Goal: Find contact information: Find contact information

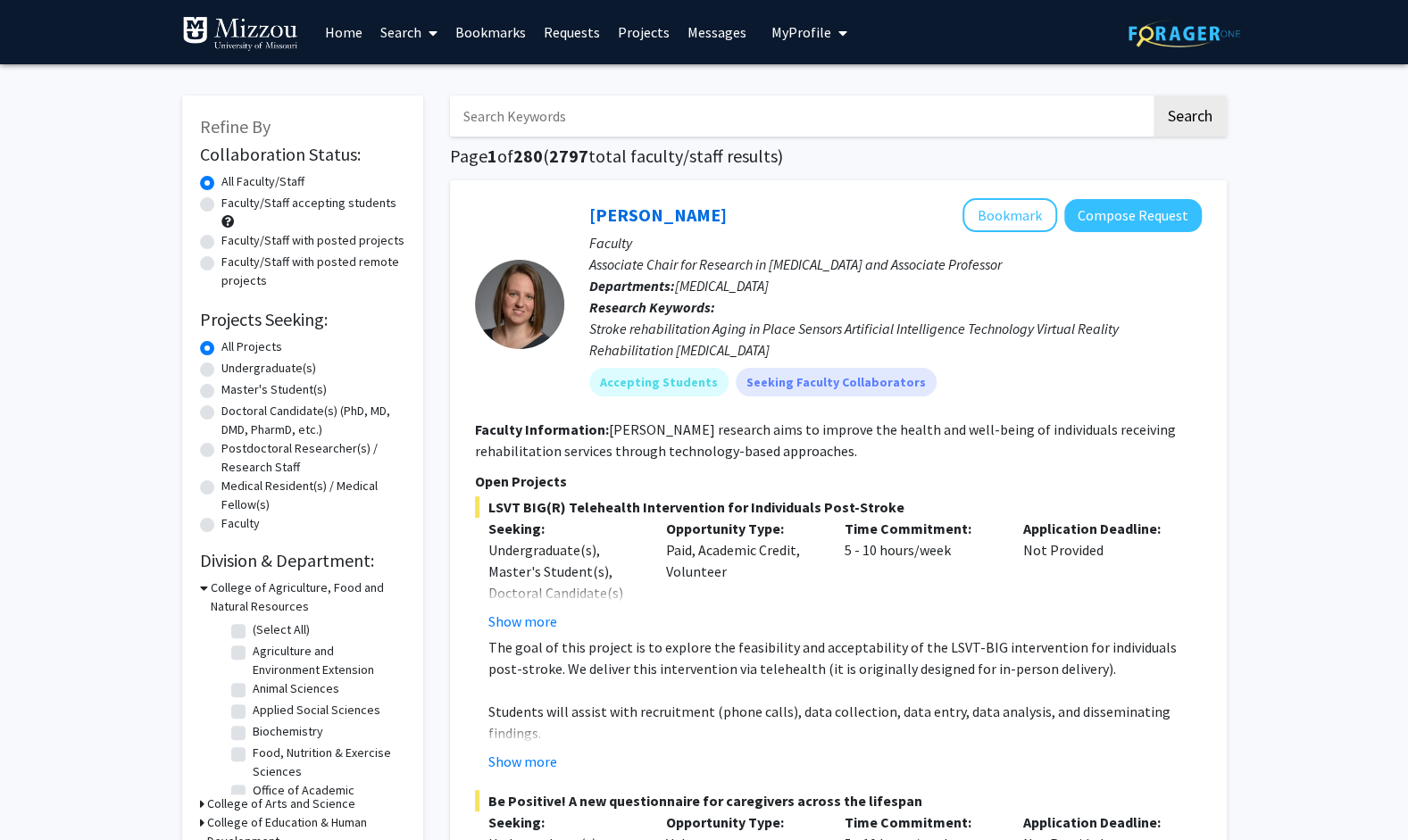
click at [496, 17] on link "Bookmarks" at bounding box center [491, 32] width 88 height 63
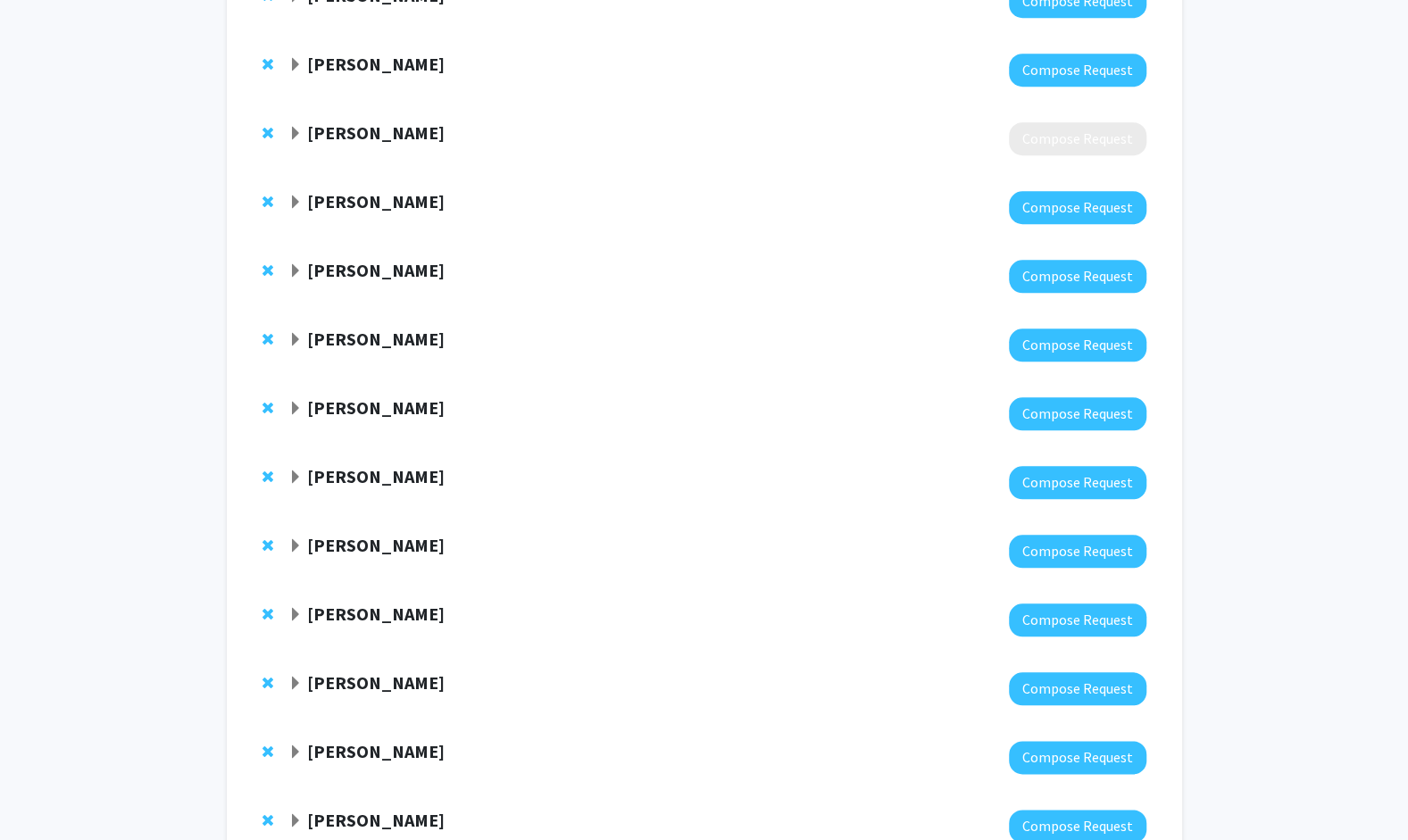
scroll to position [1118, 0]
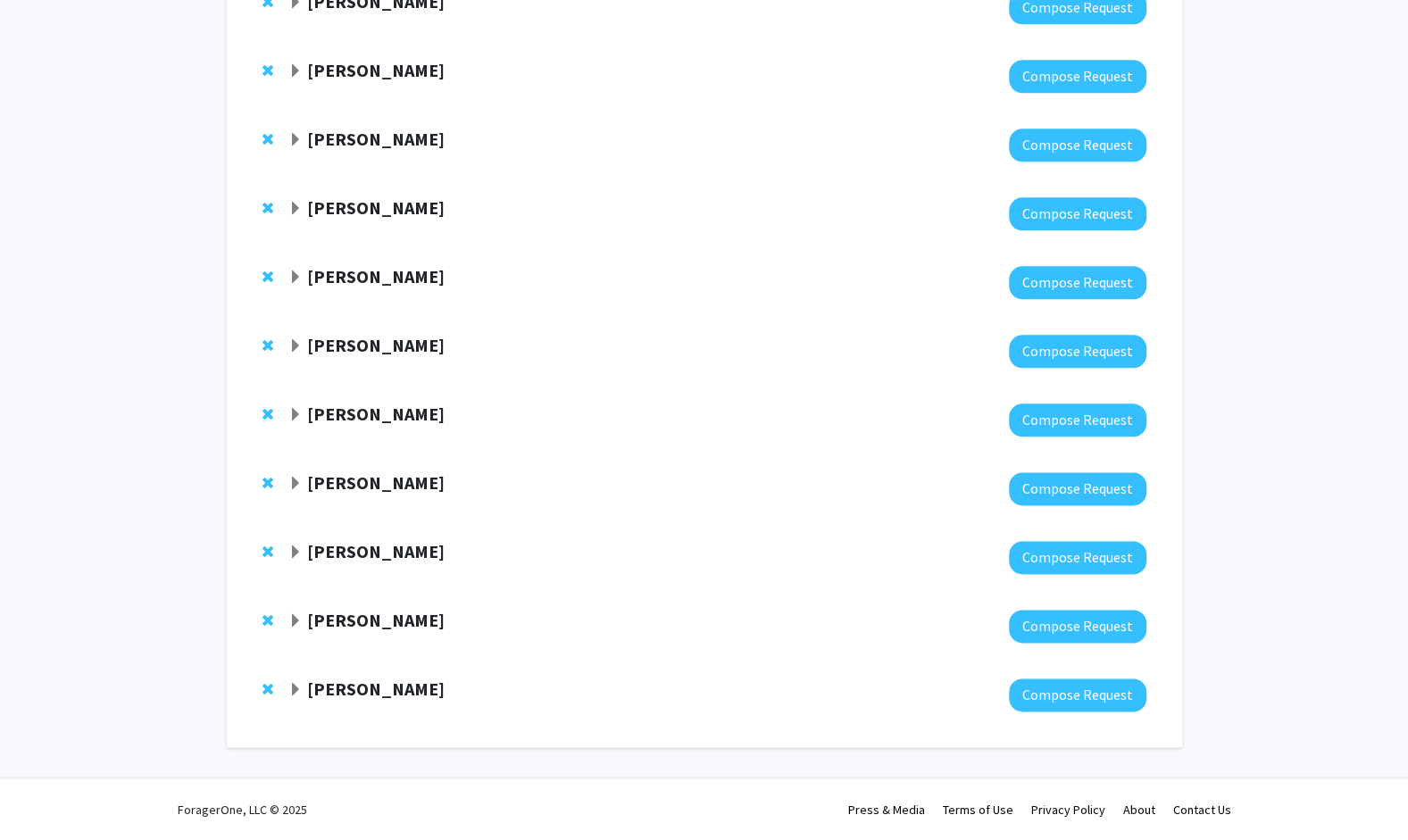
click at [297, 687] on span "Expand Jennifer Fiegel Bookmark" at bounding box center [296, 690] width 14 height 14
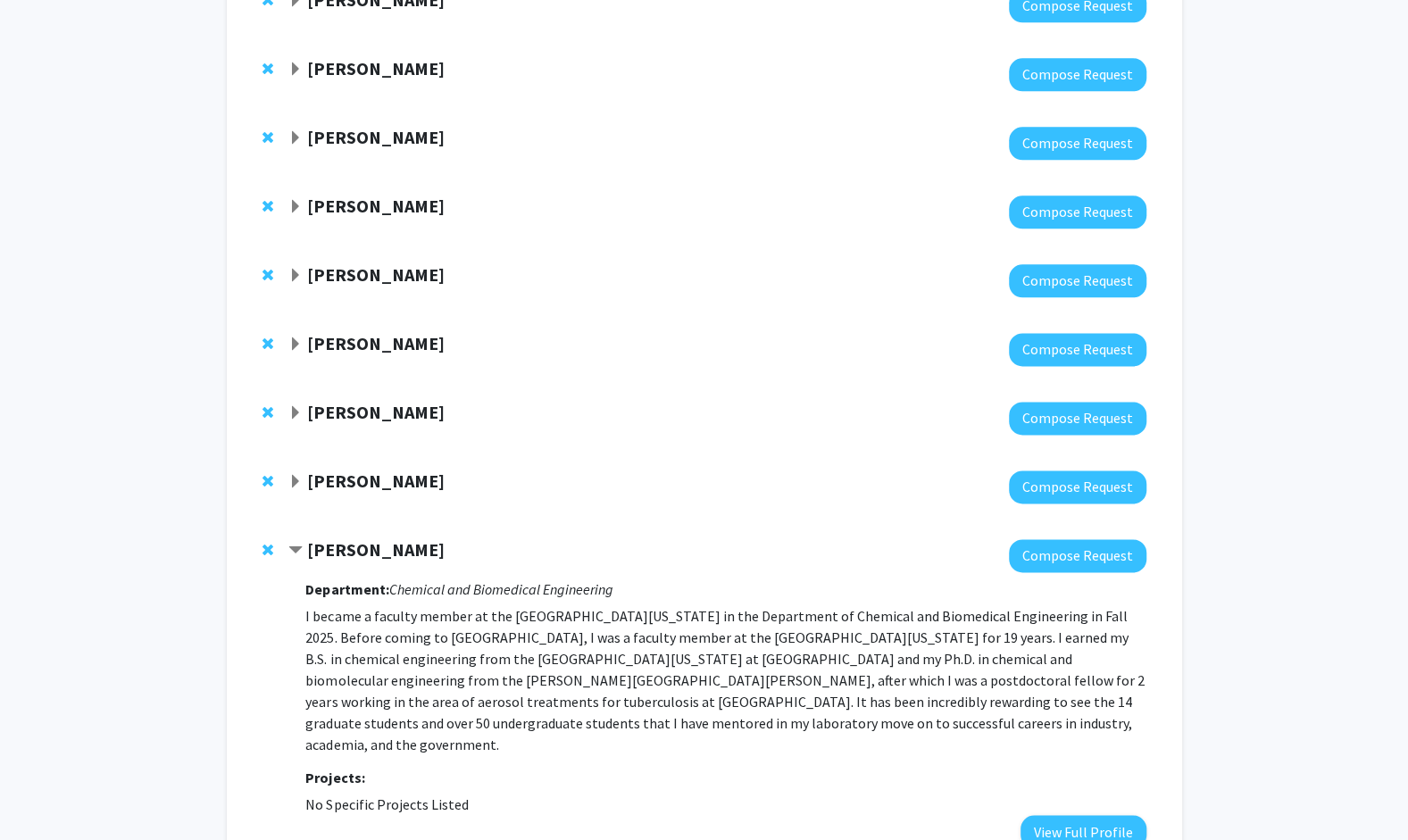
scroll to position [1264, 0]
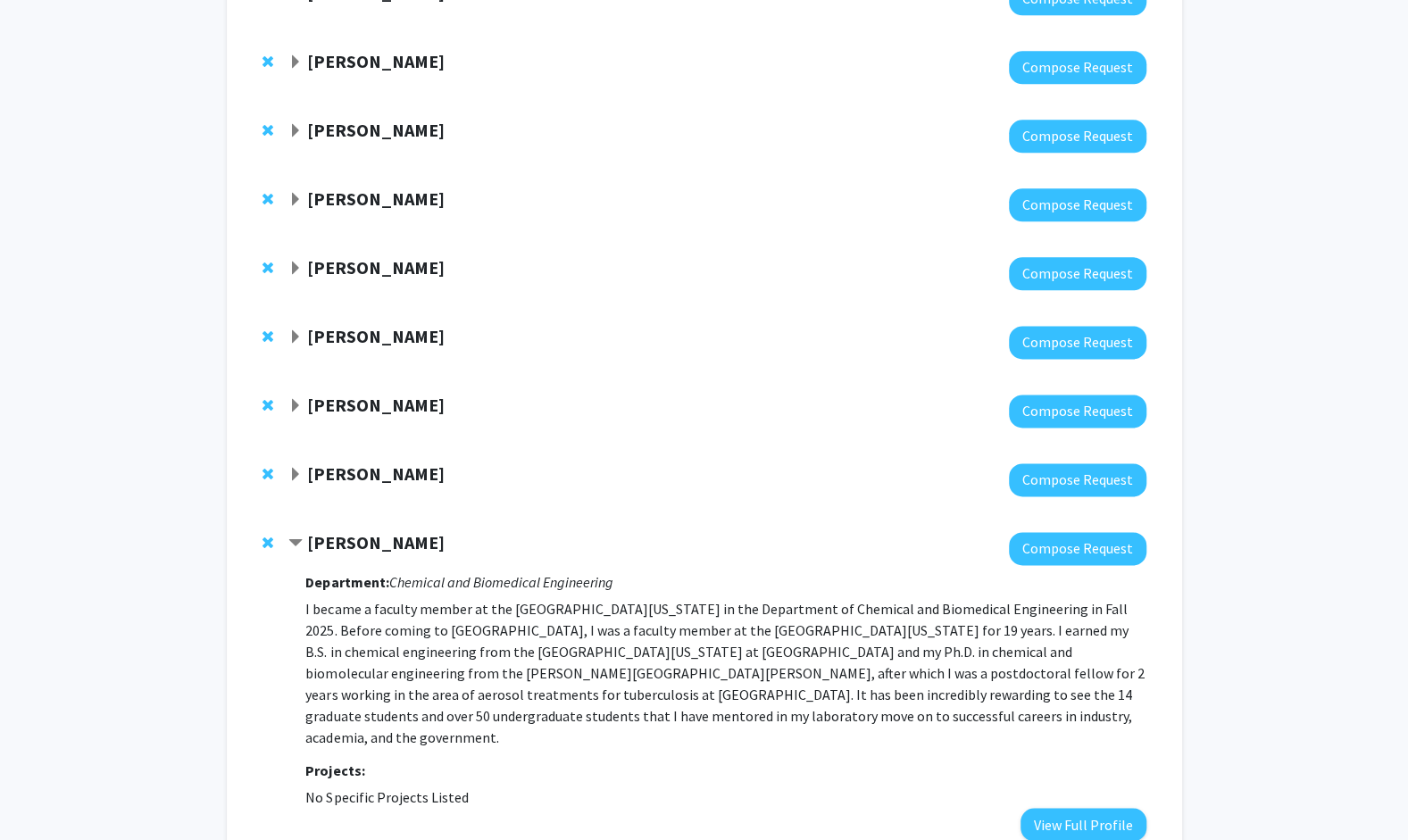
click at [299, 536] on span "Contract Jennifer Fiegel Bookmark" at bounding box center [296, 544] width 14 height 14
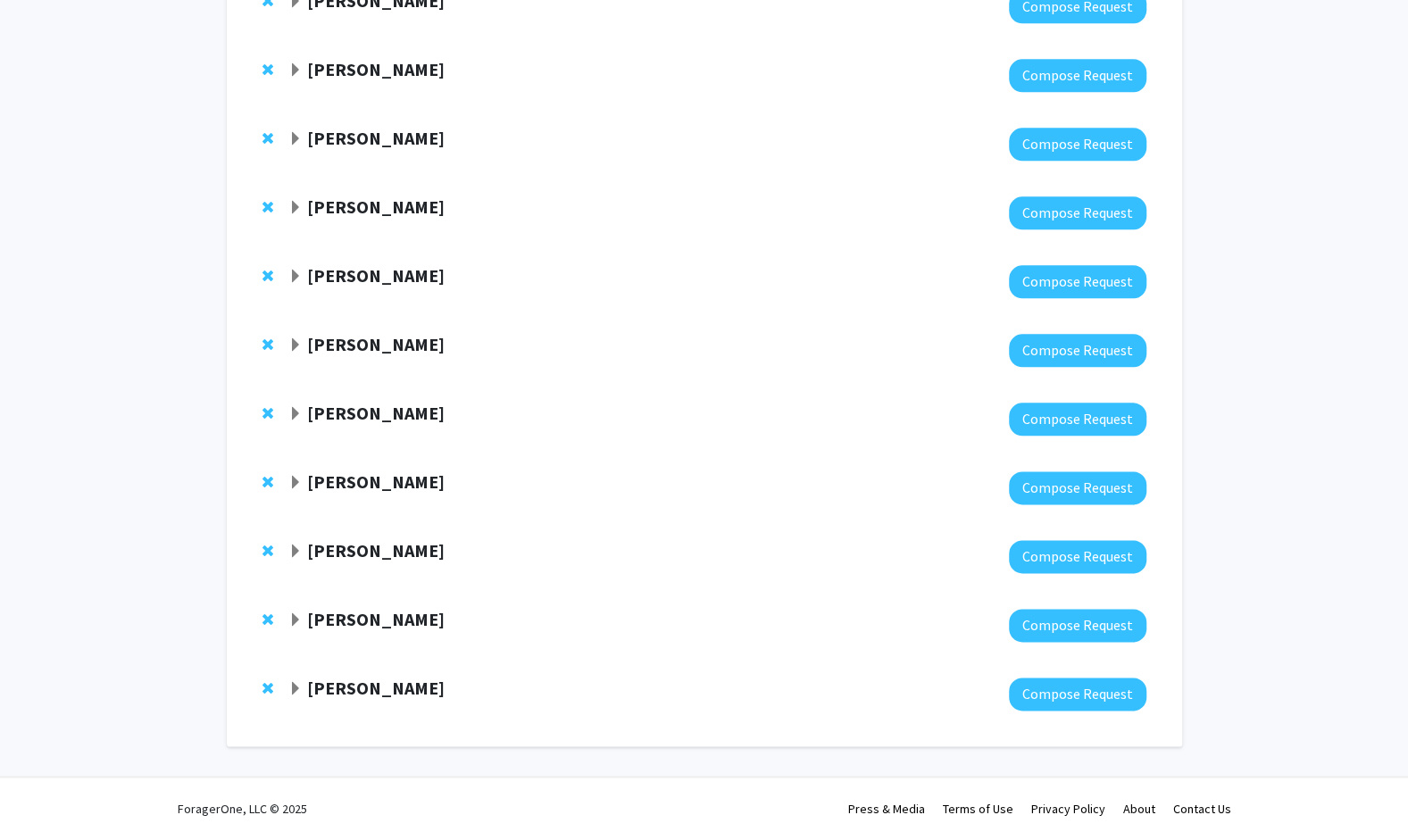
scroll to position [1118, 0]
click at [296, 625] on span "Expand Ramji K. Bhandari Bookmark" at bounding box center [296, 621] width 14 height 14
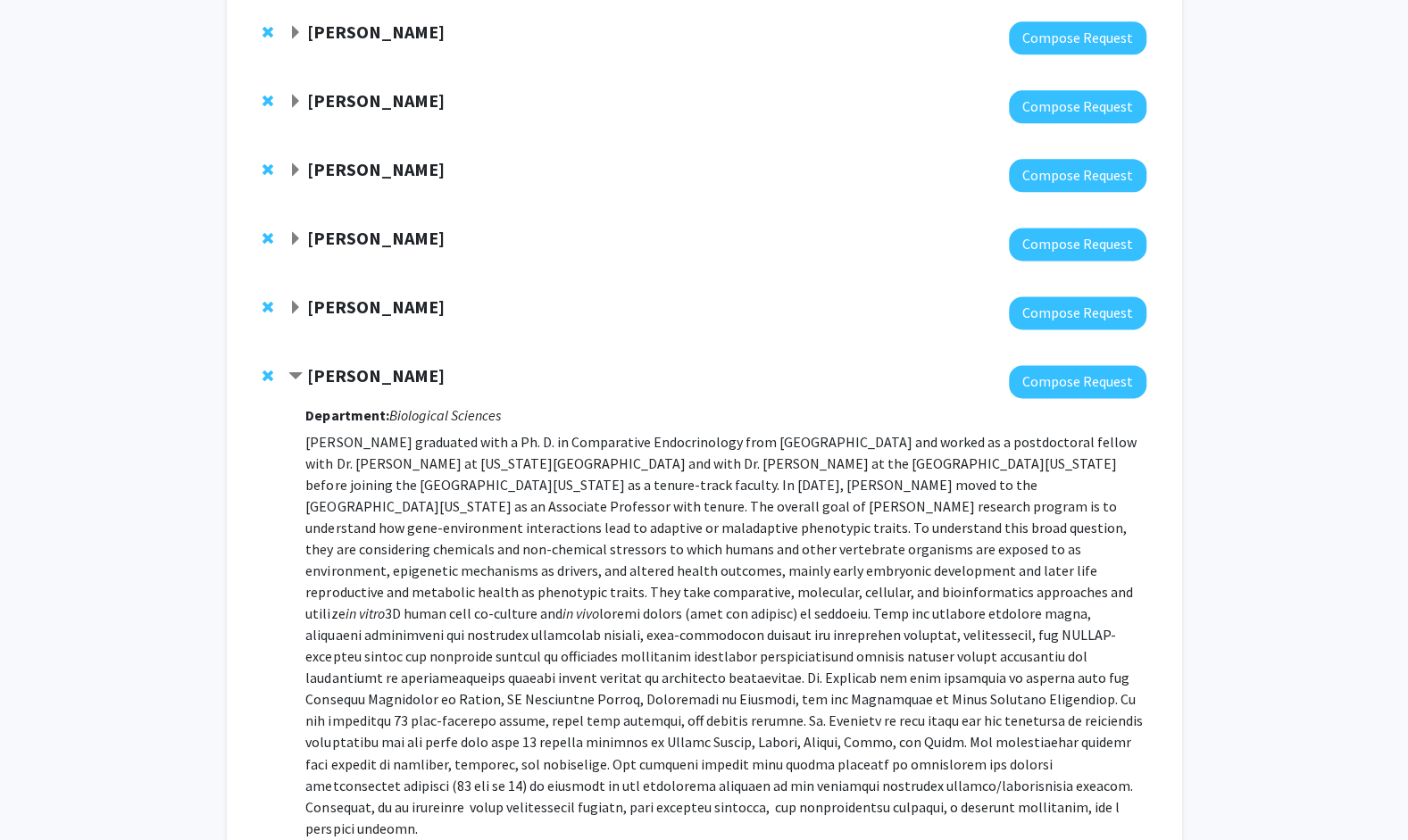
scroll to position [1489, 0]
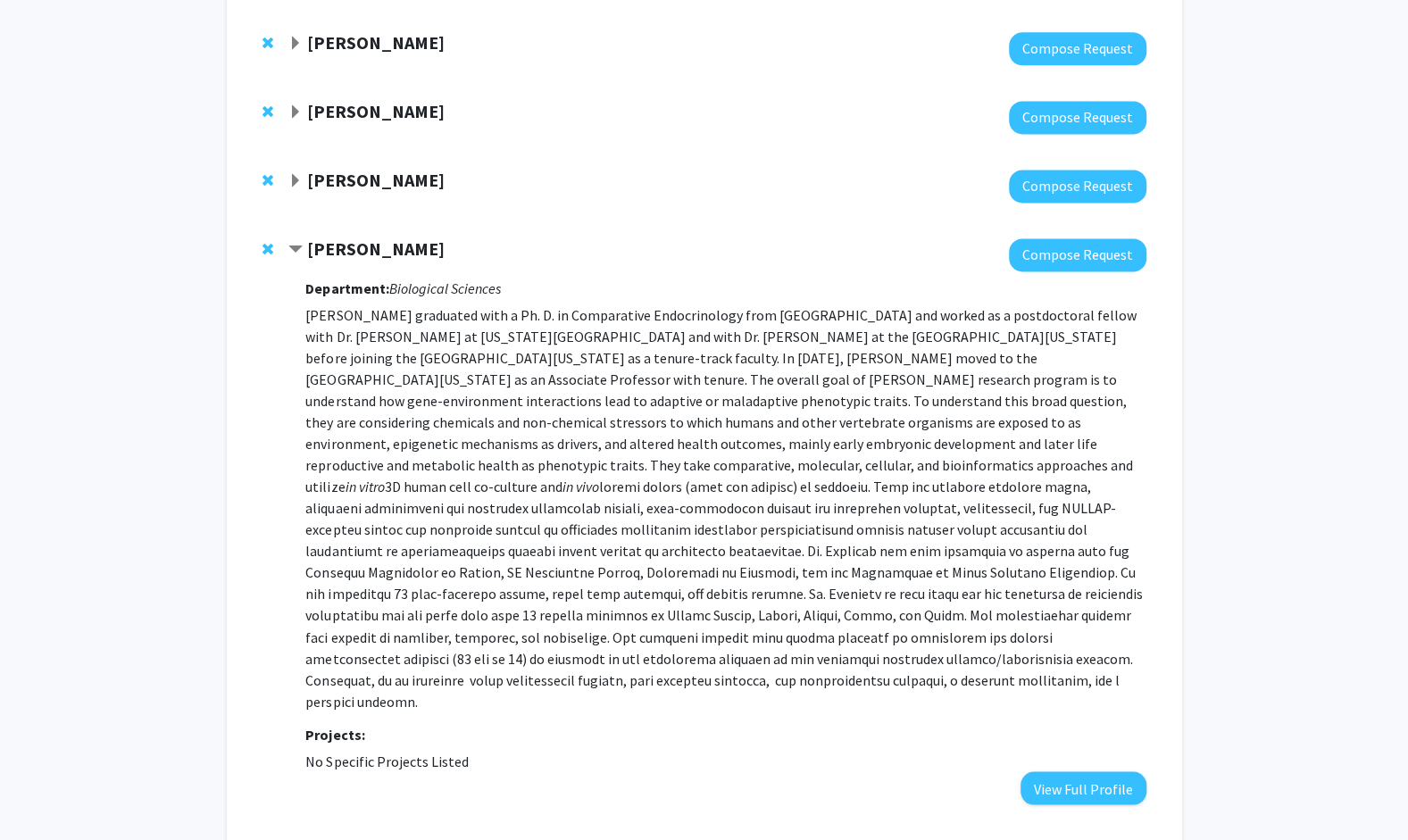
click at [293, 243] on span "Contract Ramji K. Bhandari Bookmark" at bounding box center [296, 250] width 14 height 14
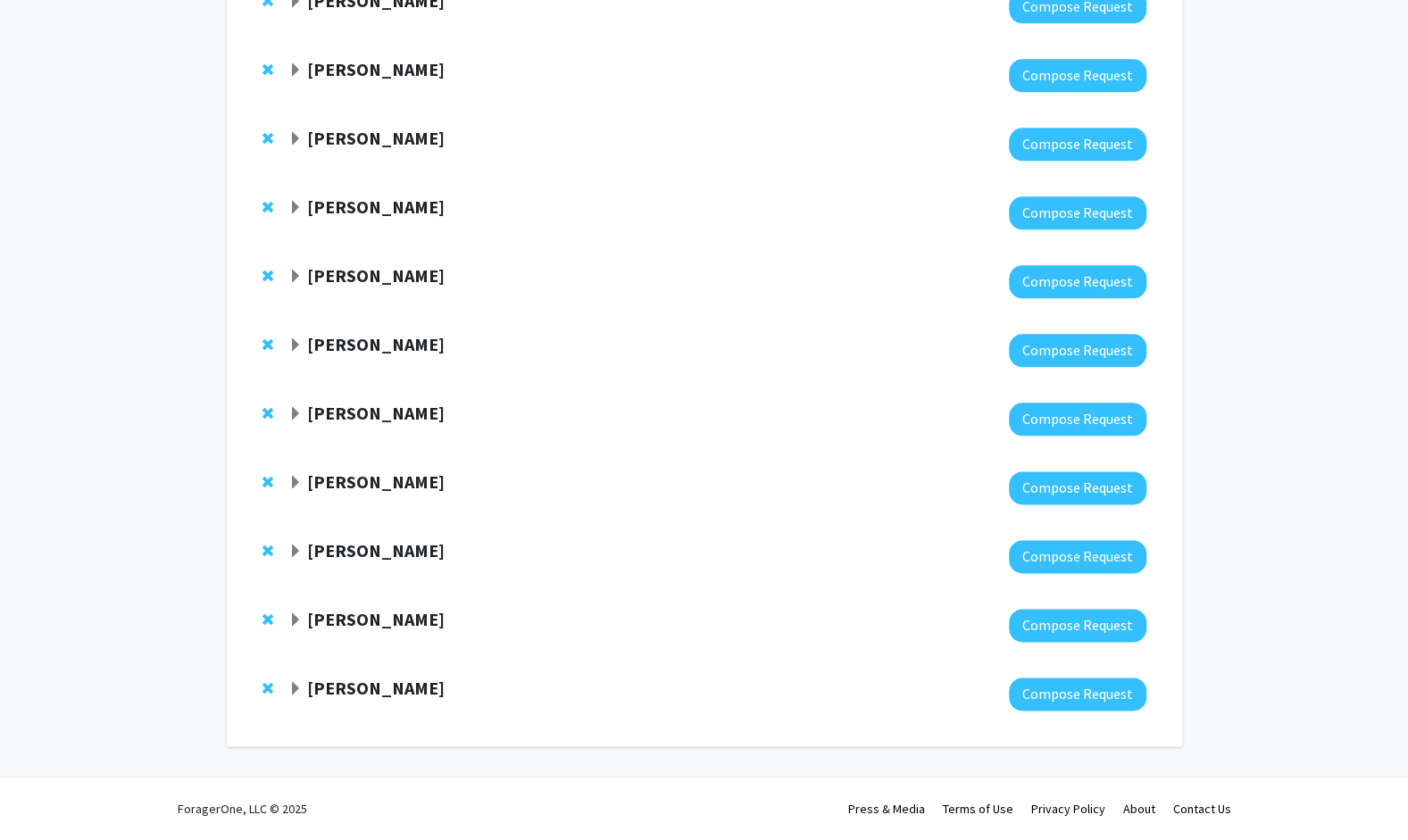
scroll to position [1118, 0]
click at [295, 554] on span "Expand Roger Fales Bookmark" at bounding box center [296, 553] width 14 height 14
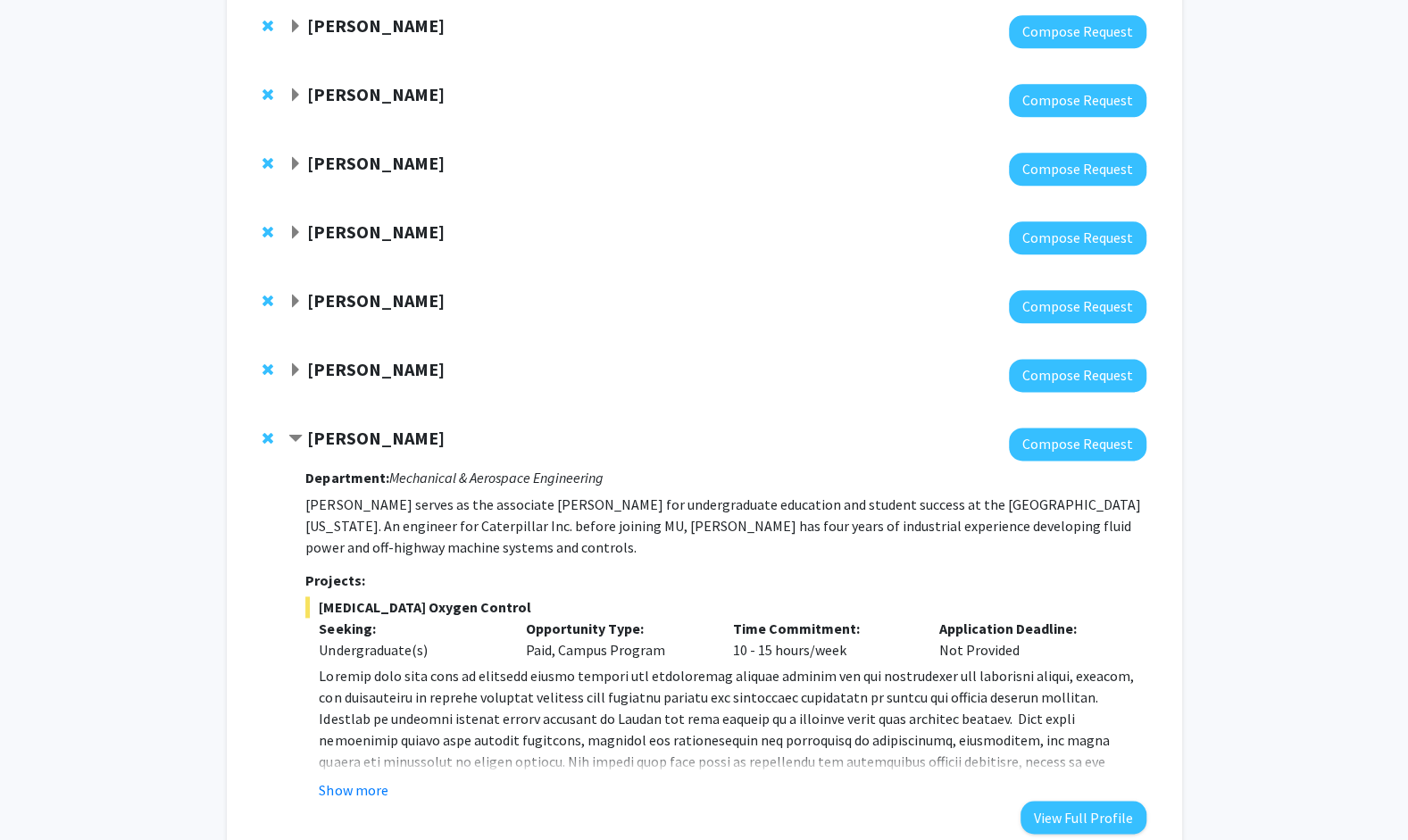
scroll to position [1233, 0]
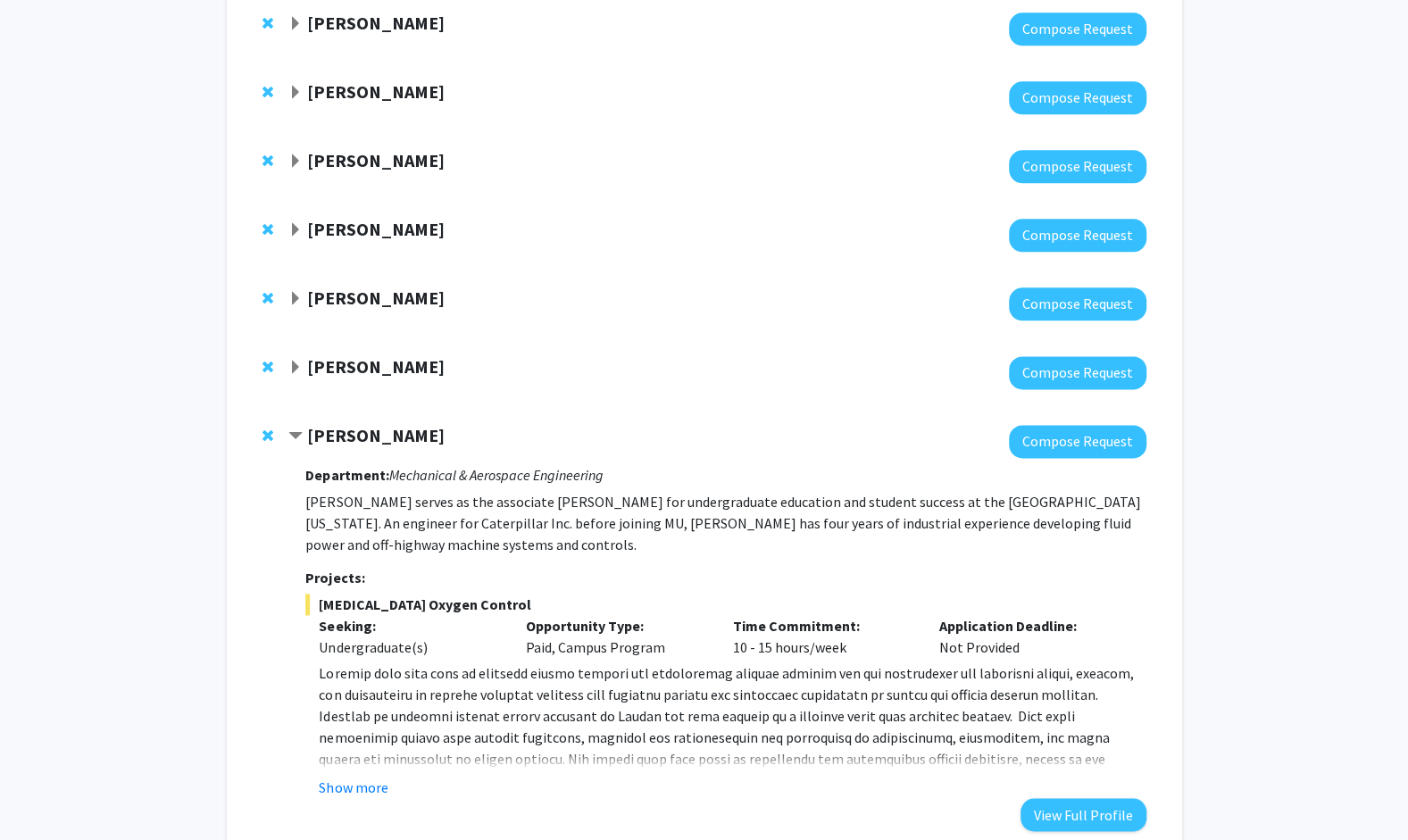
click at [291, 366] on span "Expand Lixing Reneker Bookmark" at bounding box center [296, 367] width 14 height 14
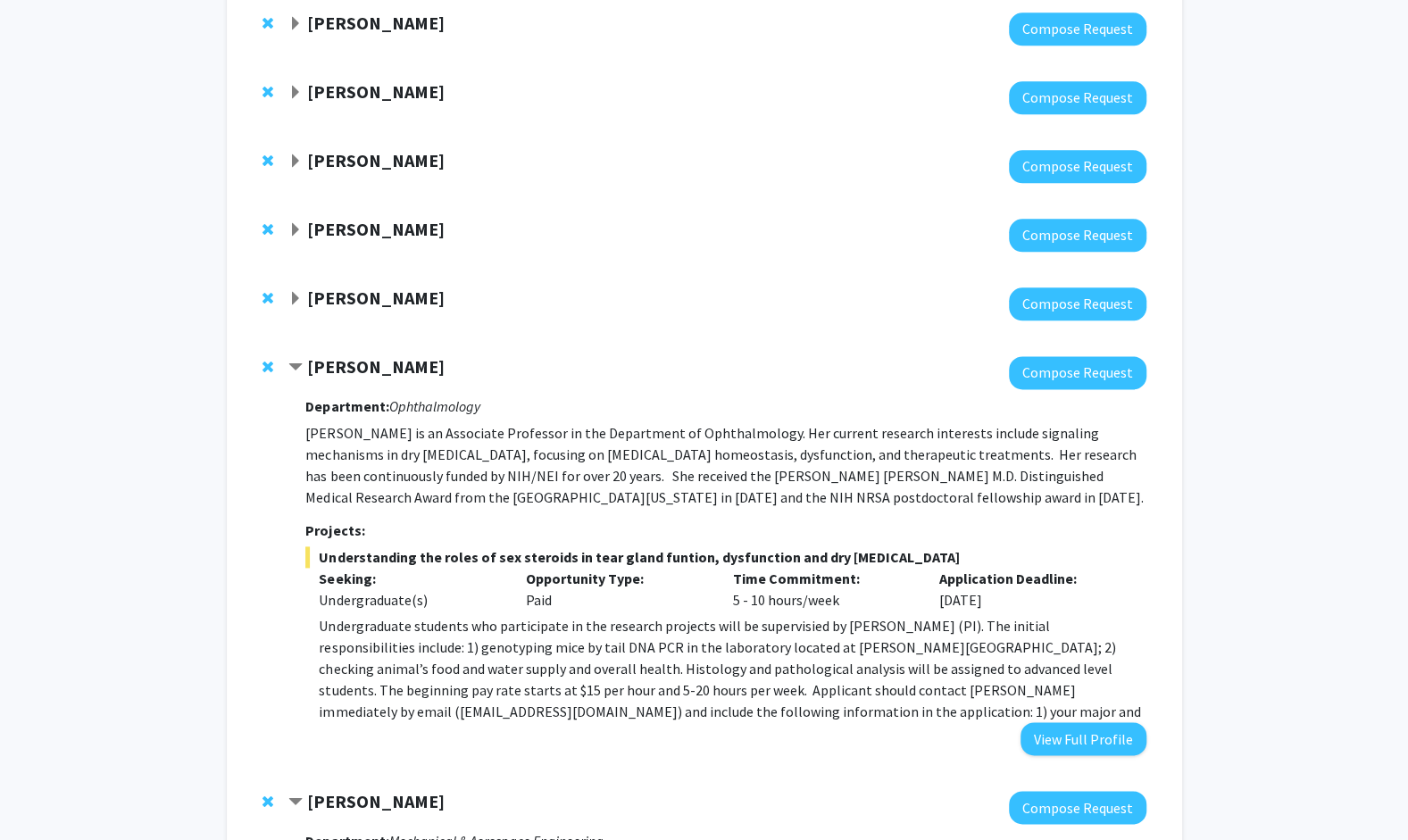
click at [425, 407] on icon "Ophthalmology" at bounding box center [433, 406] width 91 height 18
click at [761, 452] on p "[PERSON_NAME] is an Associate Professor in the Department of Ophthalmology. Her…" at bounding box center [725, 464] width 840 height 85
click at [297, 296] on span "Expand Praveen Rao Bookmark" at bounding box center [296, 299] width 14 height 14
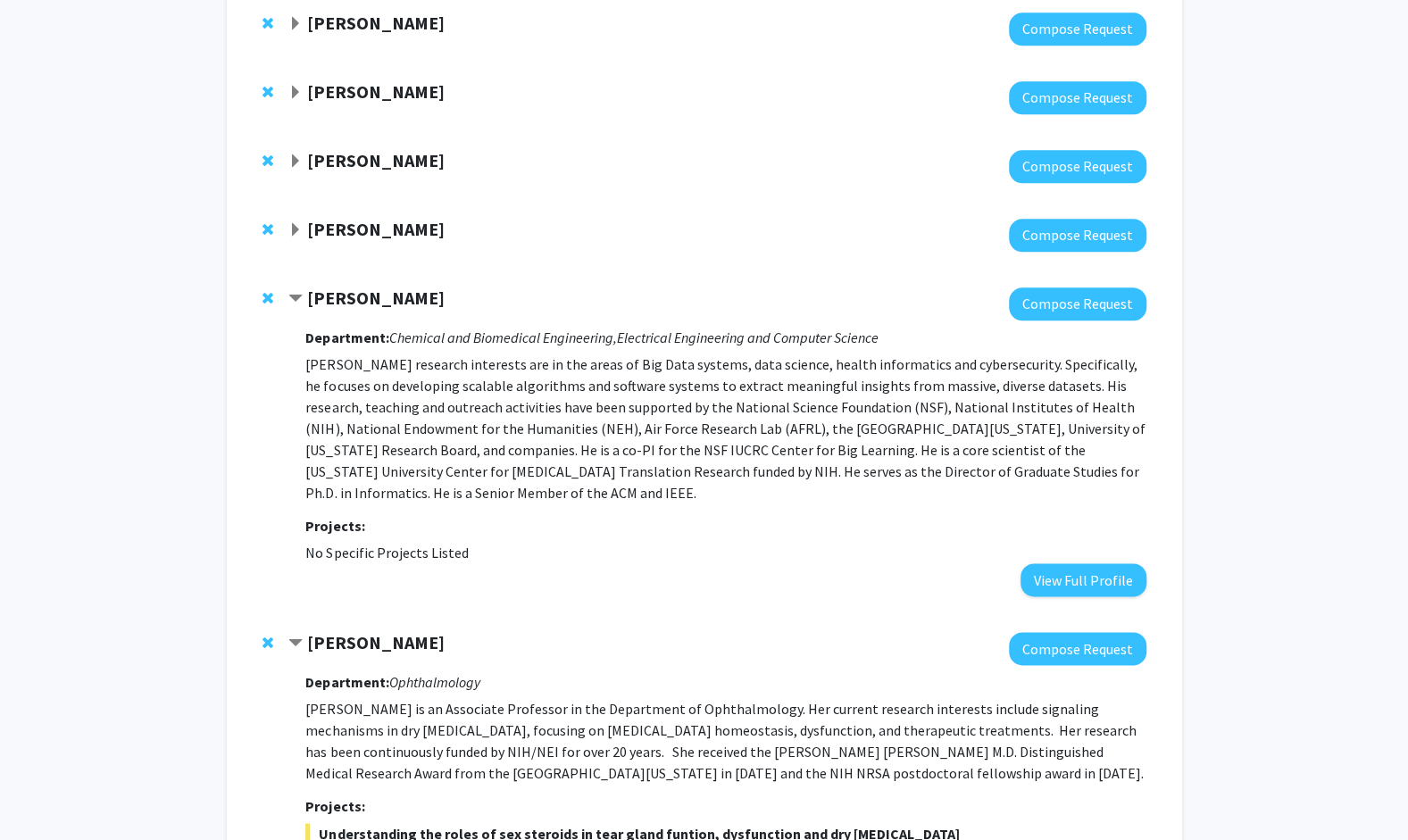
click at [297, 296] on span "Contract Praveen Rao Bookmark" at bounding box center [296, 299] width 14 height 14
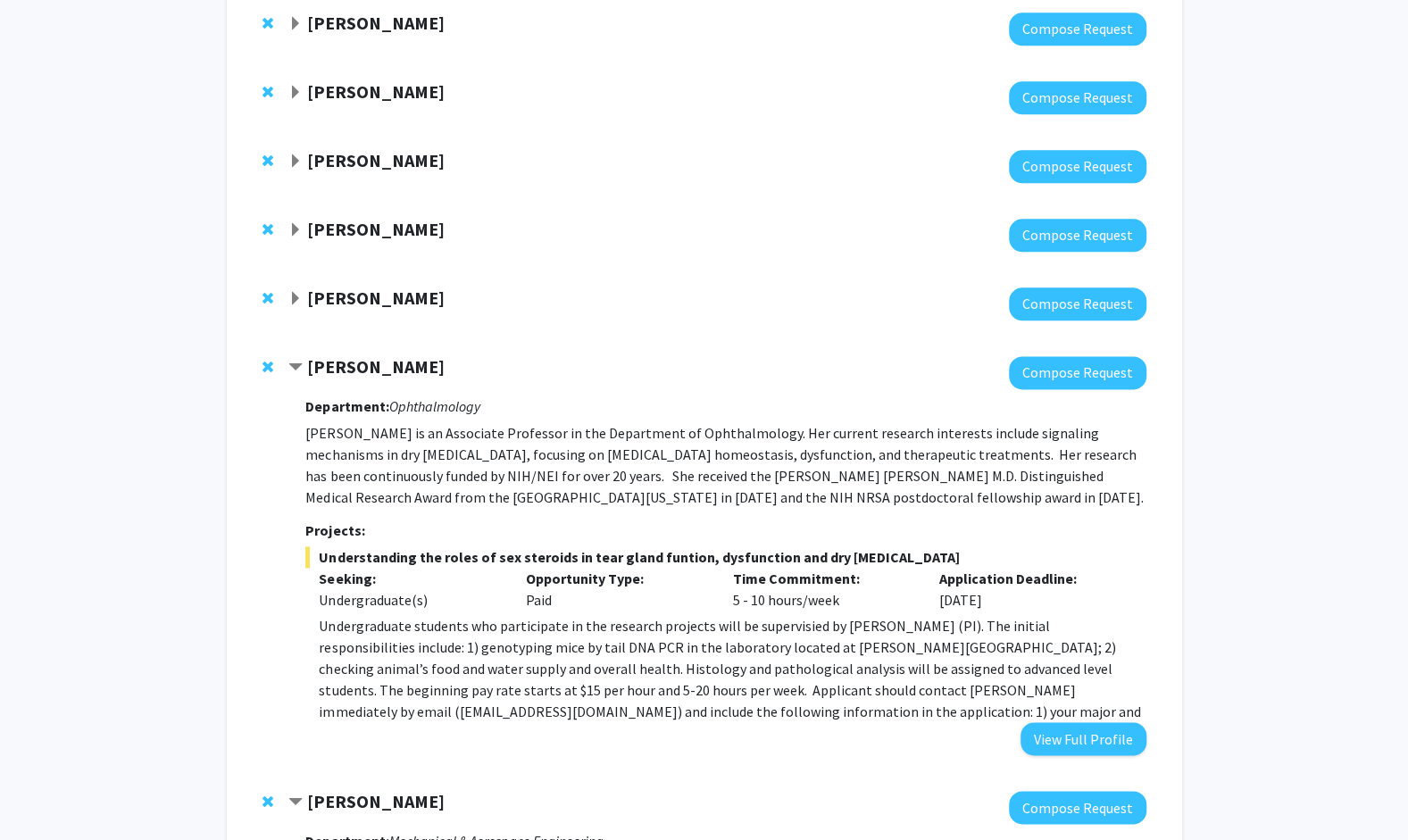
click at [292, 230] on span "Expand Kurt Brorsen Bookmark" at bounding box center [296, 230] width 14 height 14
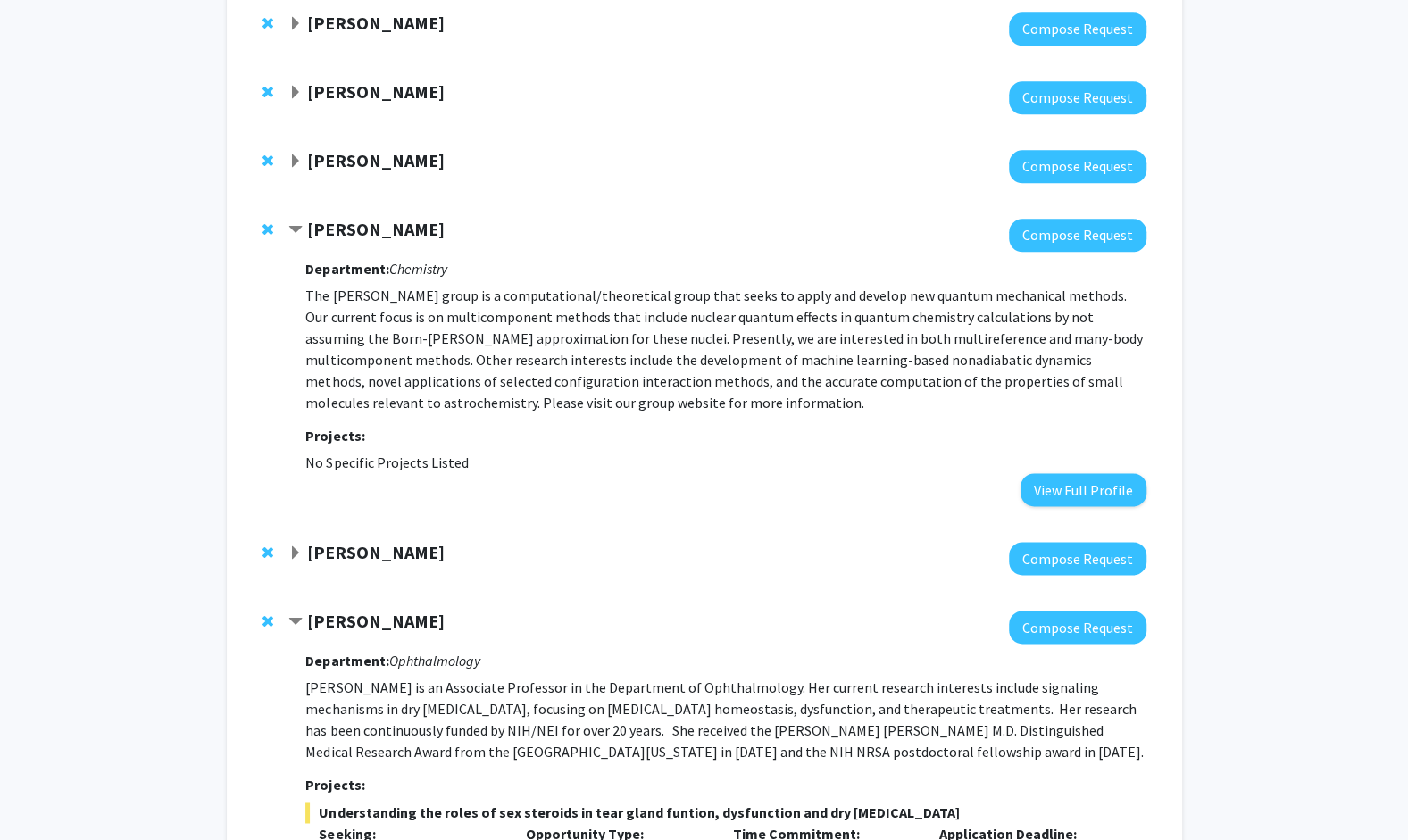
click at [292, 230] on span "Contract Kurt Brorsen Bookmark" at bounding box center [296, 230] width 14 height 14
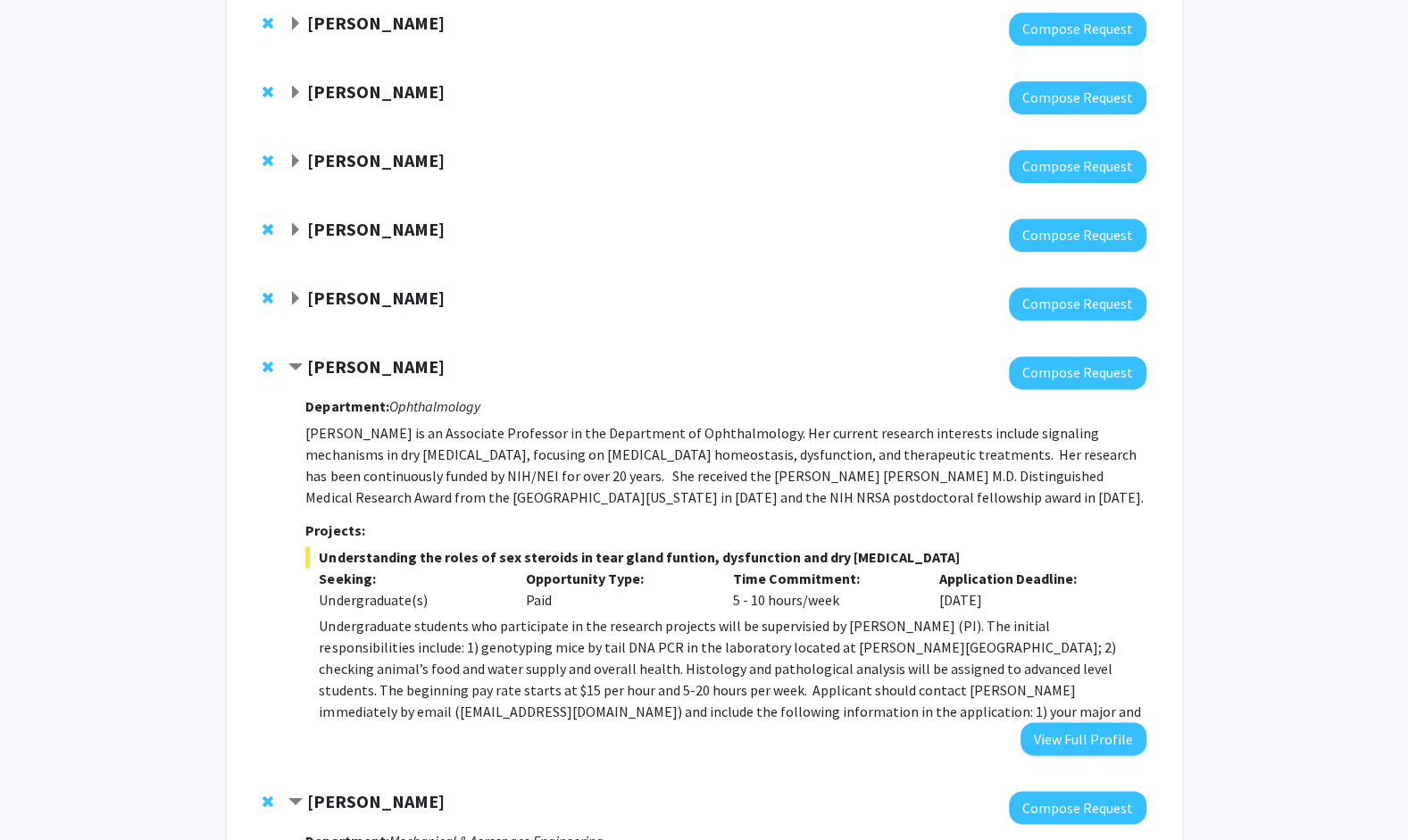
click at [295, 159] on span "Expand Heather Hennkens Bookmark" at bounding box center [296, 162] width 14 height 14
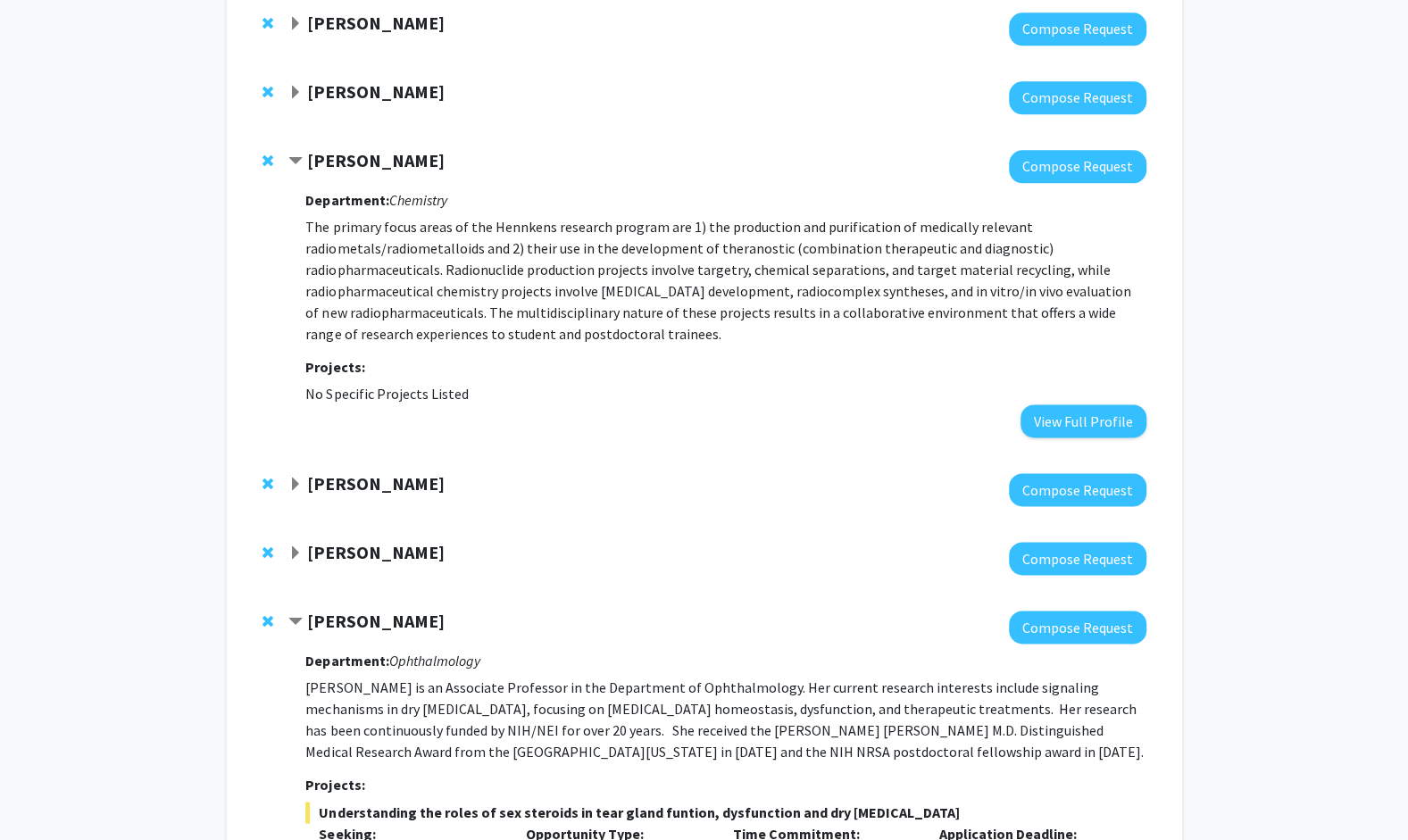
click at [295, 159] on span "Contract Heather Hennkens Bookmark" at bounding box center [296, 162] width 14 height 14
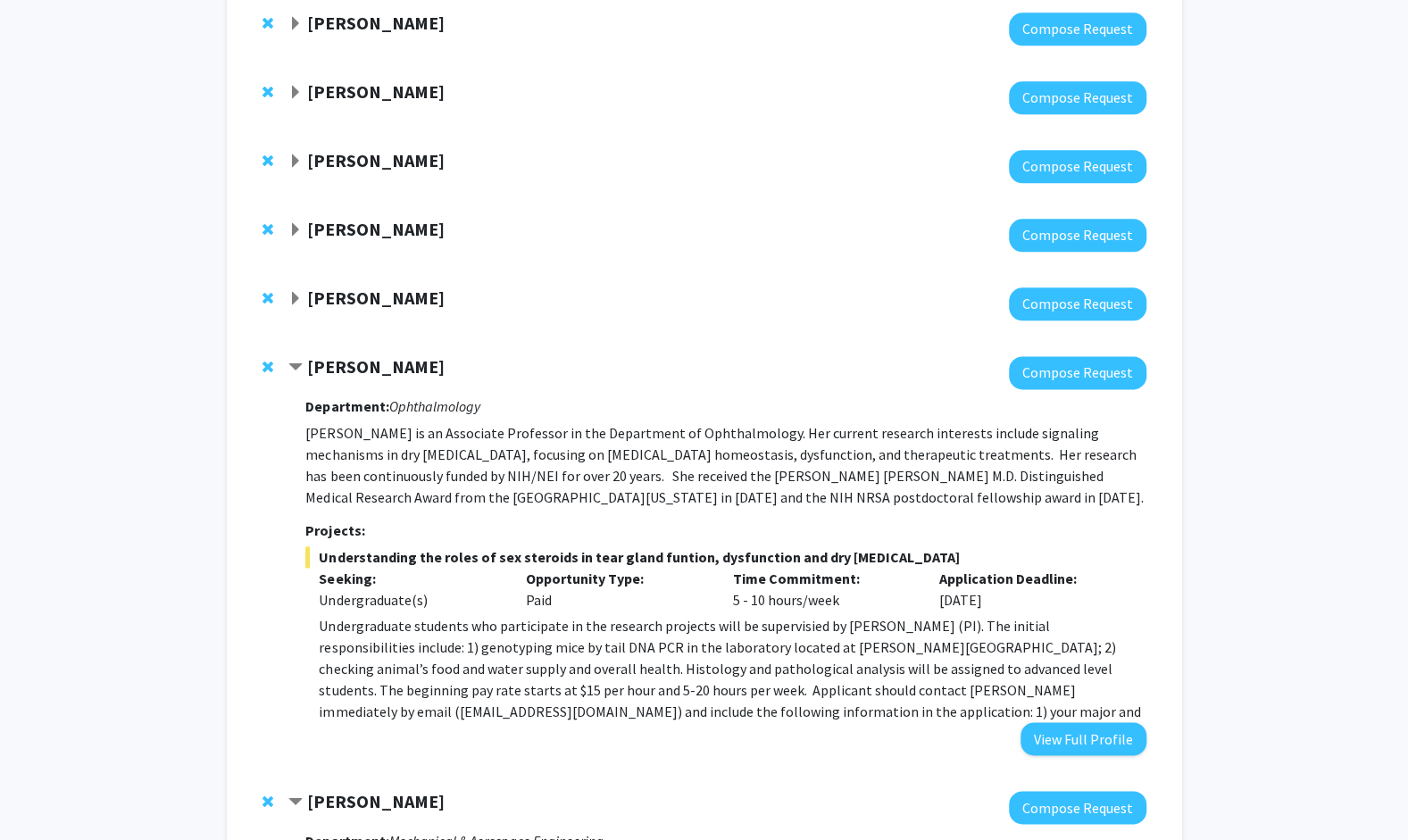
click at [298, 85] on span "Expand Anand Chandrasekhar Bookmark" at bounding box center [296, 93] width 14 height 14
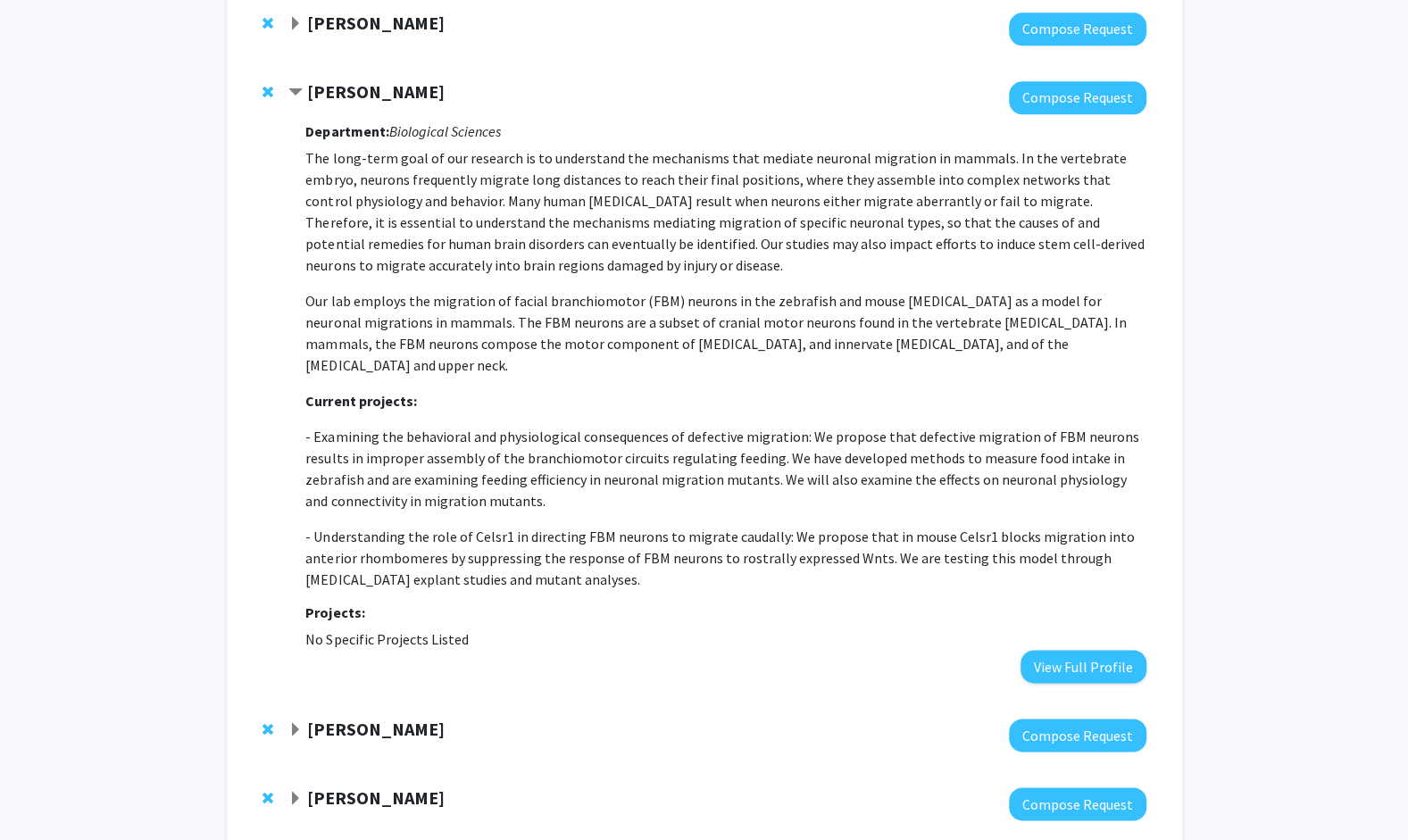
click at [298, 90] on span "Contract Anand Chandrasekhar Bookmark" at bounding box center [296, 93] width 14 height 14
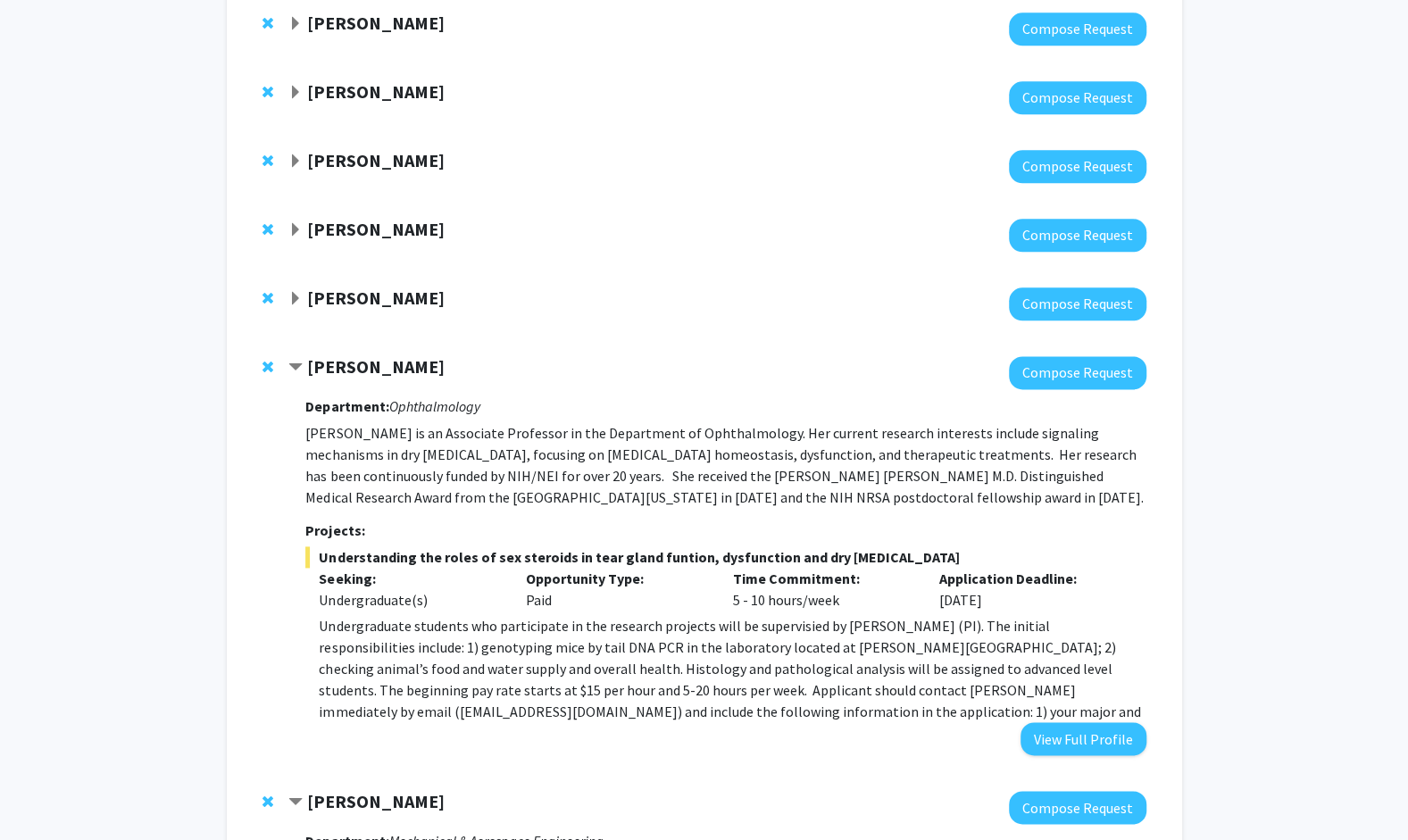
click at [315, 551] on span "Understanding the roles of sex steroids in tear gland funtion, dysfunction and …" at bounding box center [725, 557] width 840 height 22
drag, startPoint x: 793, startPoint y: 691, endPoint x: 943, endPoint y: 690, distance: 150.0
click at [943, 690] on p "Undergraduate students who participate in the research projects will be supervi…" at bounding box center [732, 678] width 827 height 128
copy p "[EMAIL_ADDRESS][DOMAIN_NAME]"
click at [391, 559] on span "Understanding the roles of sex steroids in tear gland funtion, dysfunction and …" at bounding box center [725, 557] width 840 height 22
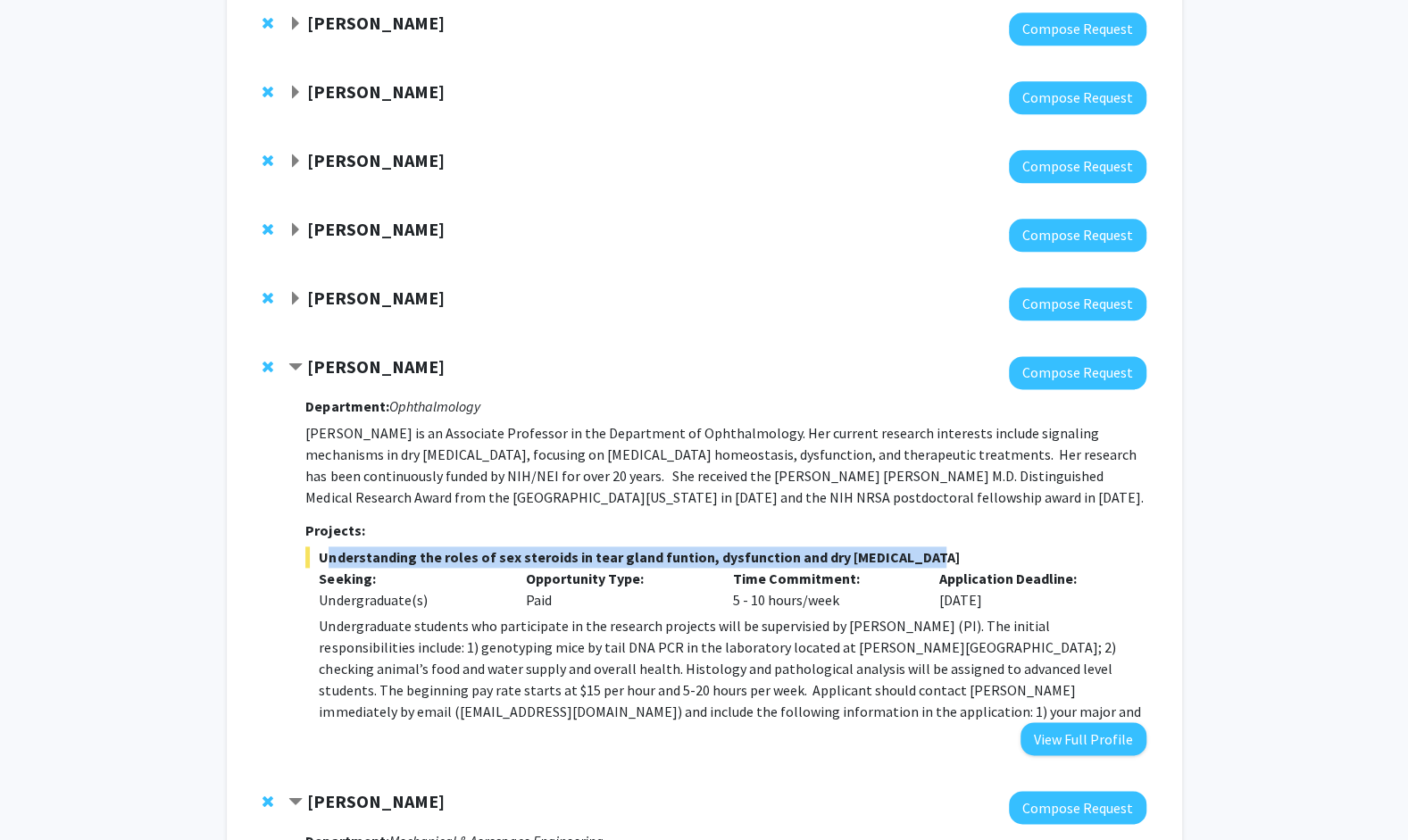
drag, startPoint x: 323, startPoint y: 553, endPoint x: 901, endPoint y: 549, distance: 578.0
click at [901, 549] on span "Understanding the roles of sex steroids in tear gland funtion, dysfunction and …" at bounding box center [725, 557] width 840 height 22
copy span "Understanding the roles of sex steroids in tear gland funtion, dysfunction and …"
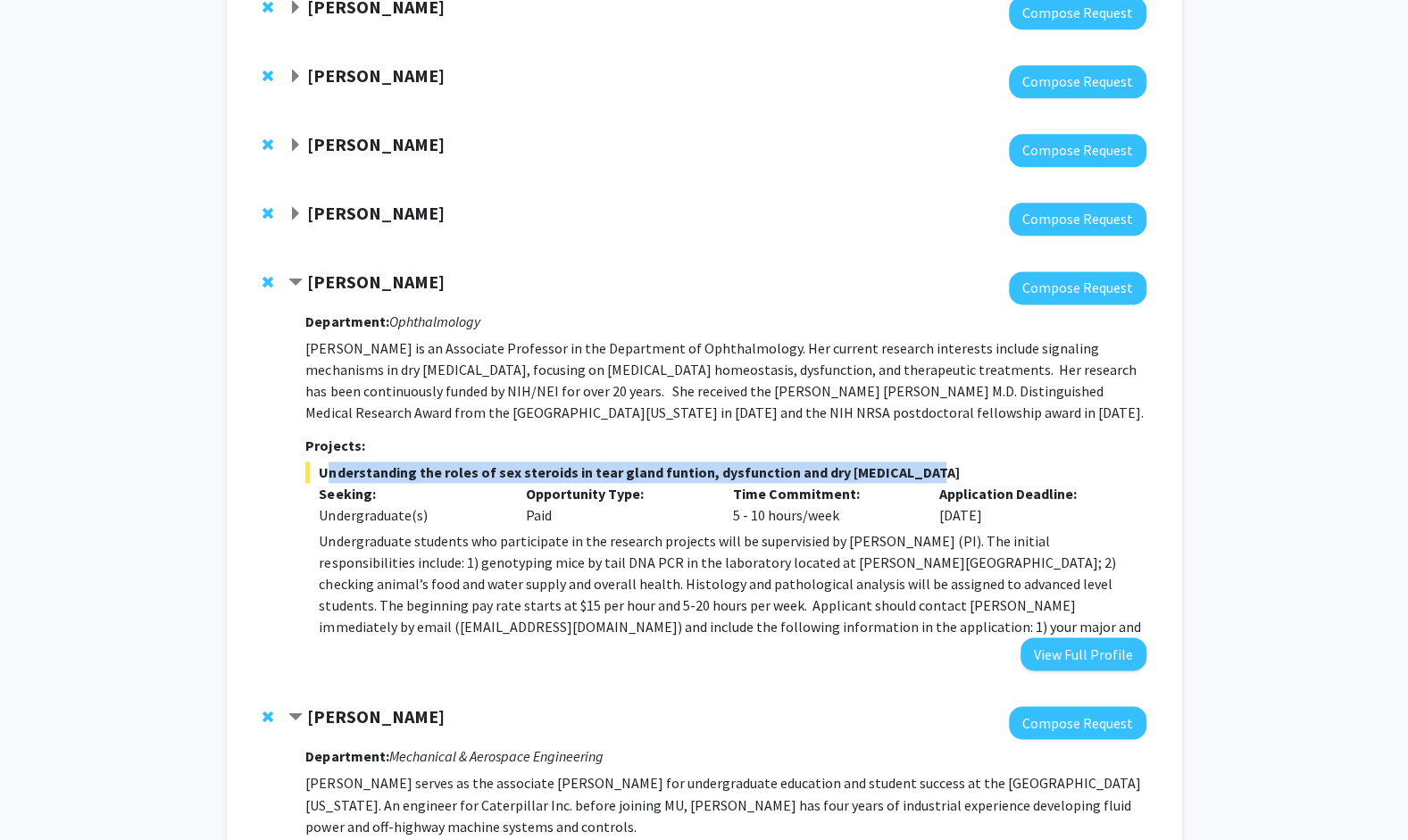
scroll to position [1319, 0]
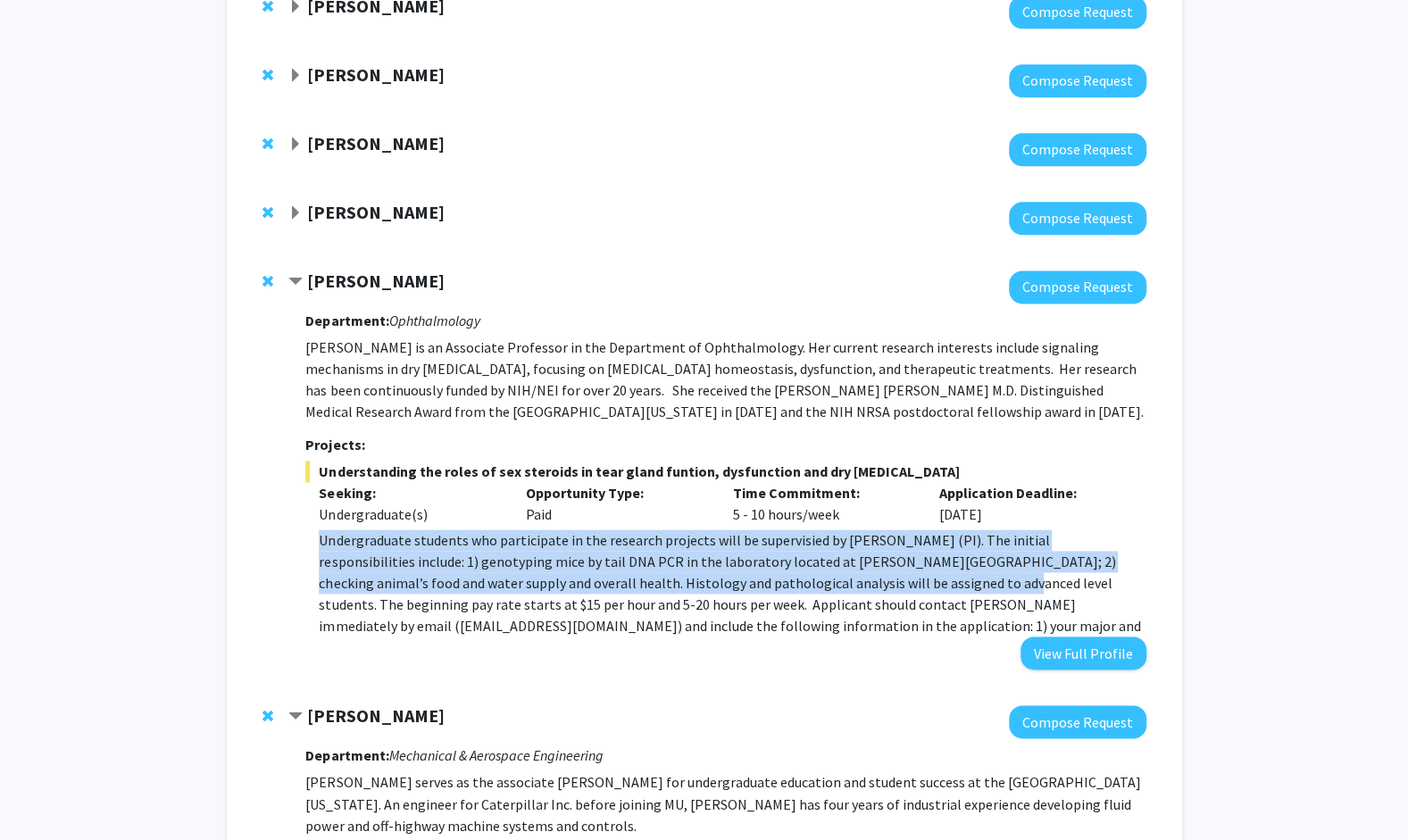
drag, startPoint x: 322, startPoint y: 540, endPoint x: 785, endPoint y: 586, distance: 465.3
click at [785, 586] on p "Undergraduate students who participate in the research projects will be supervi…" at bounding box center [732, 593] width 827 height 128
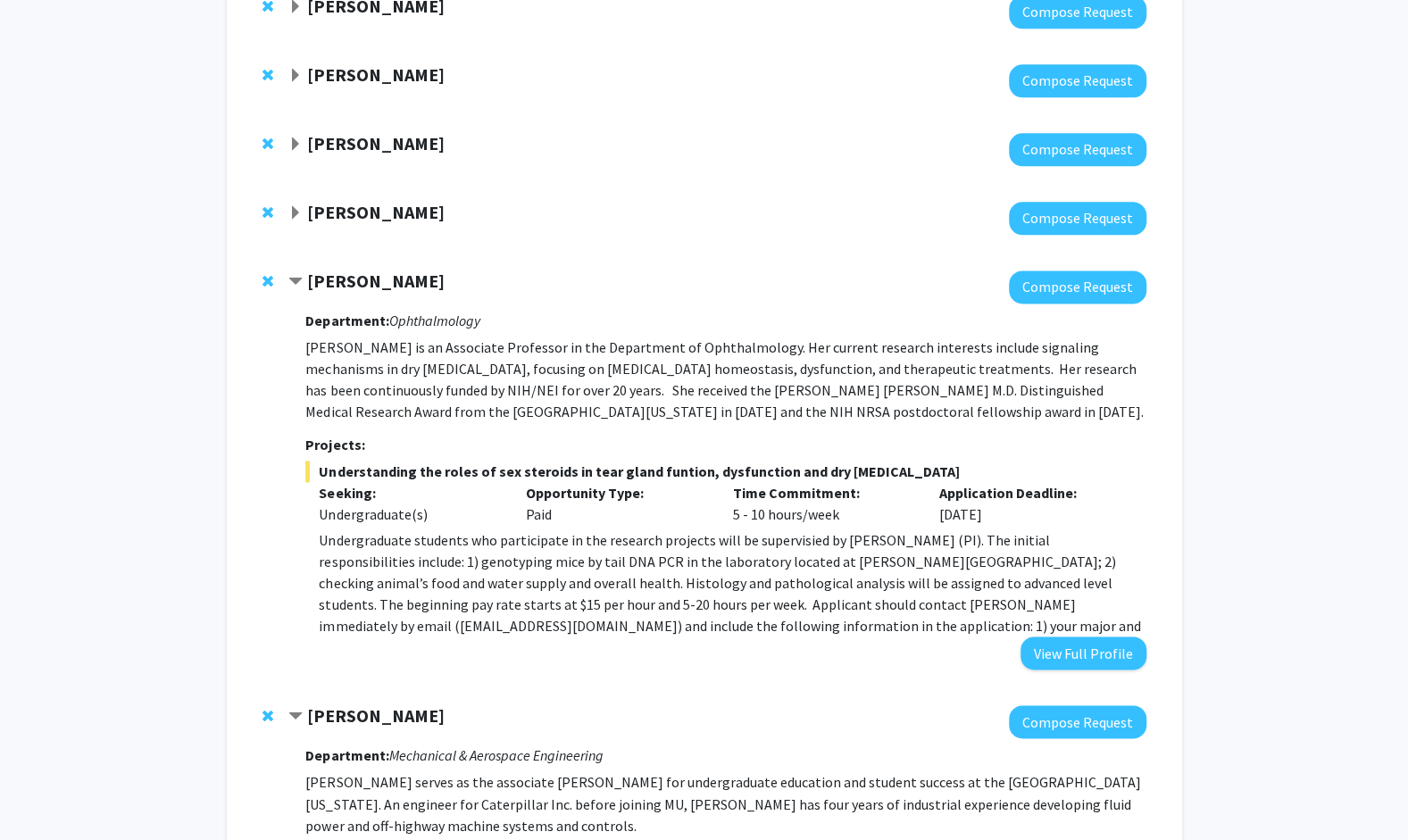
drag, startPoint x: 785, startPoint y: 586, endPoint x: 914, endPoint y: 620, distance: 133.4
click at [914, 620] on p "Undergraduate students who participate in the research projects will be supervi…" at bounding box center [732, 593] width 827 height 128
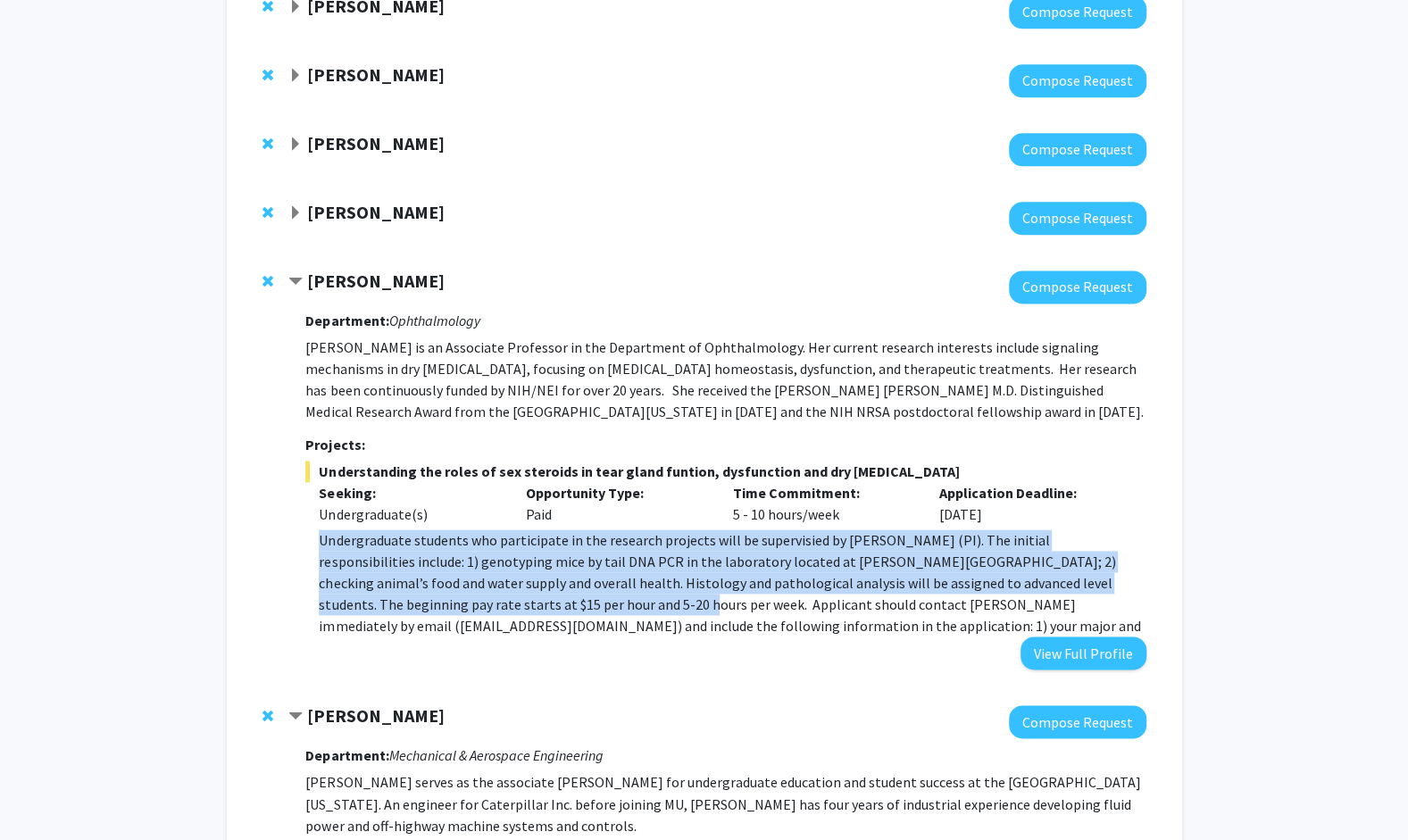
drag, startPoint x: 322, startPoint y: 535, endPoint x: 429, endPoint y: 601, distance: 125.7
click at [429, 601] on p "Undergraduate students who participate in the research projects will be supervi…" at bounding box center [732, 593] width 827 height 128
drag, startPoint x: 429, startPoint y: 601, endPoint x: 379, endPoint y: 579, distance: 54.6
copy p "Undergraduate students who participate in the research projects will be supervi…"
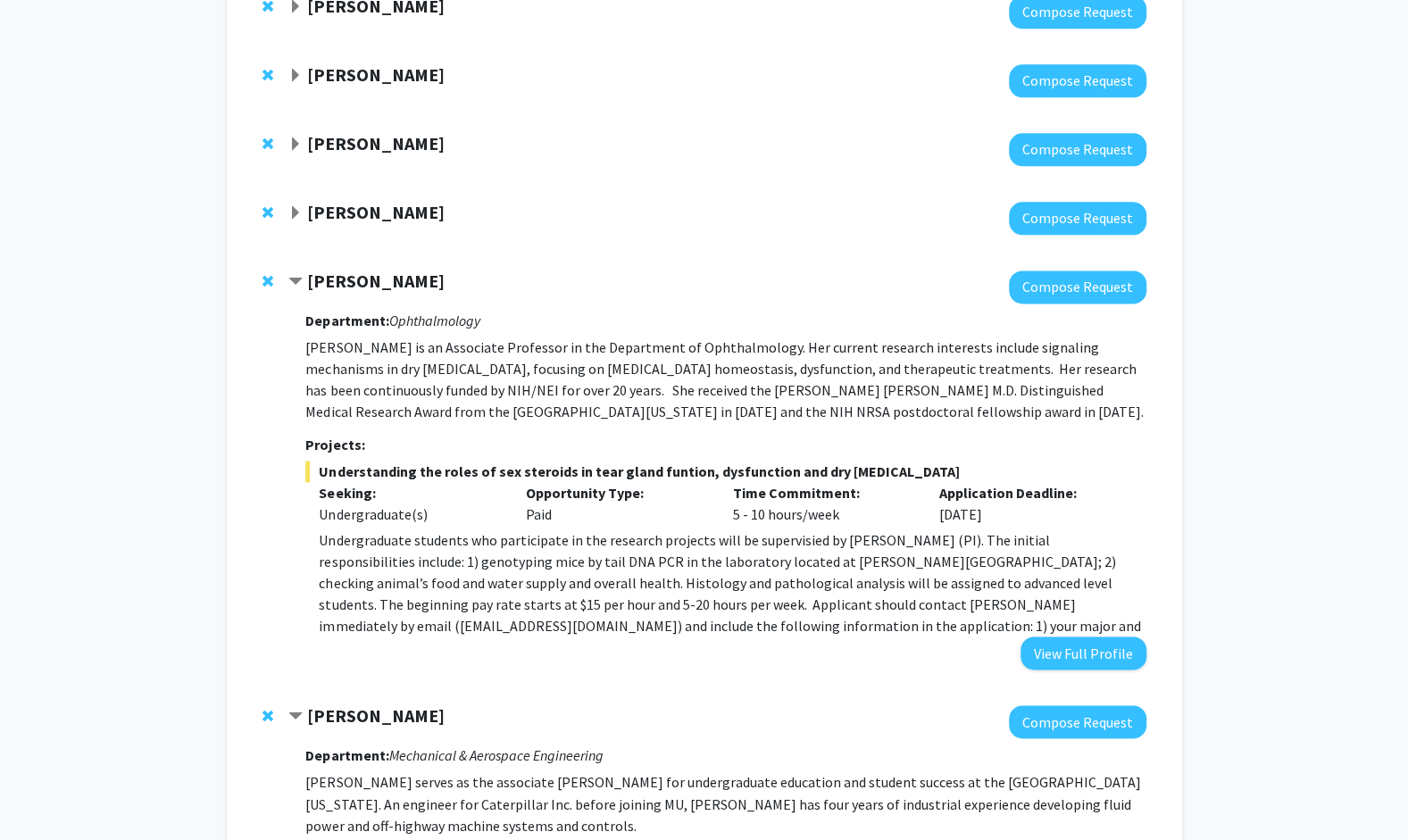
click at [846, 621] on p "Undergraduate students who participate in the research projects will be supervi…" at bounding box center [732, 593] width 827 height 128
click at [295, 275] on span "Contract Lixing Reneker Bookmark" at bounding box center [296, 282] width 14 height 14
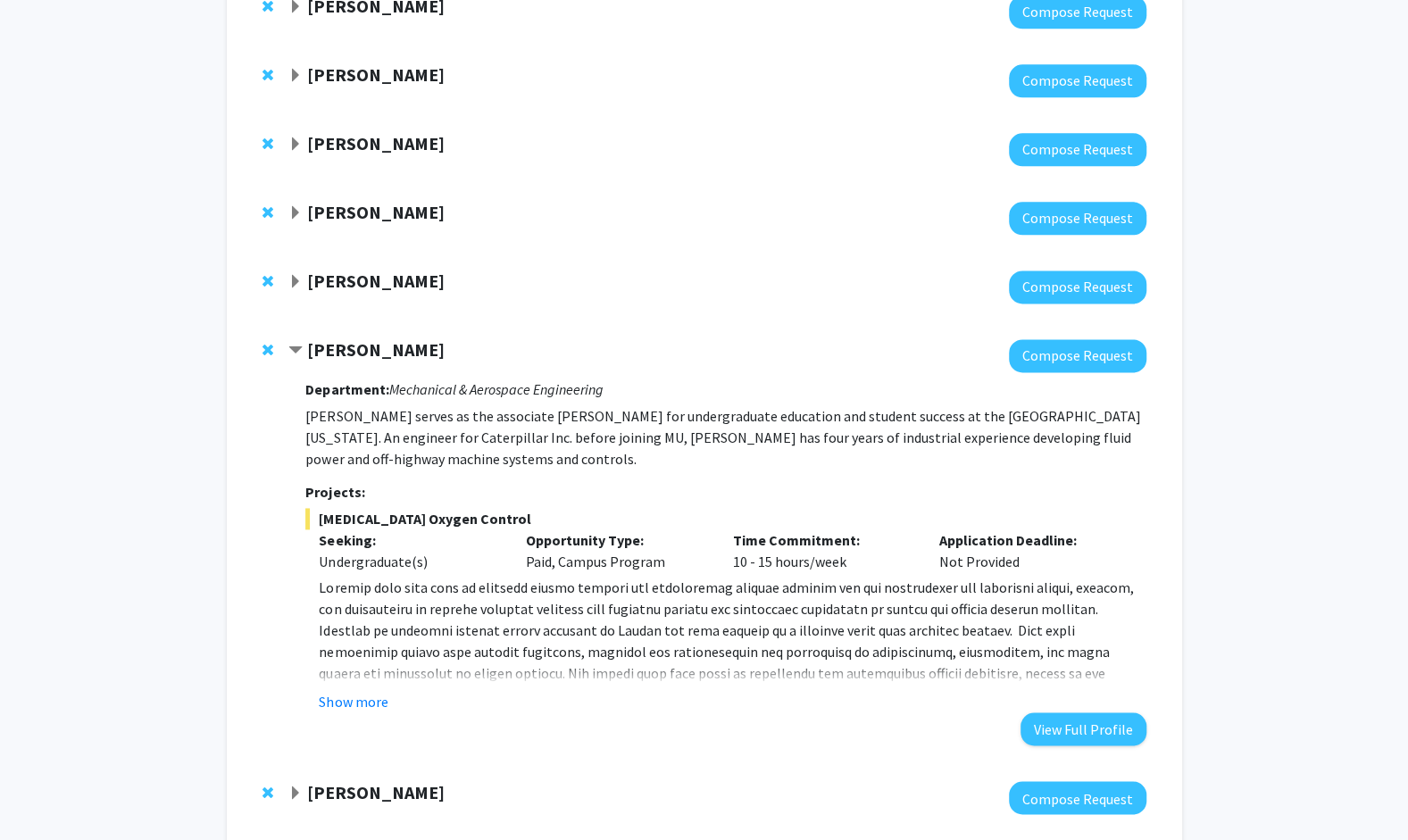
click at [292, 210] on span "Expand Praveen Rao Bookmark" at bounding box center [296, 213] width 14 height 14
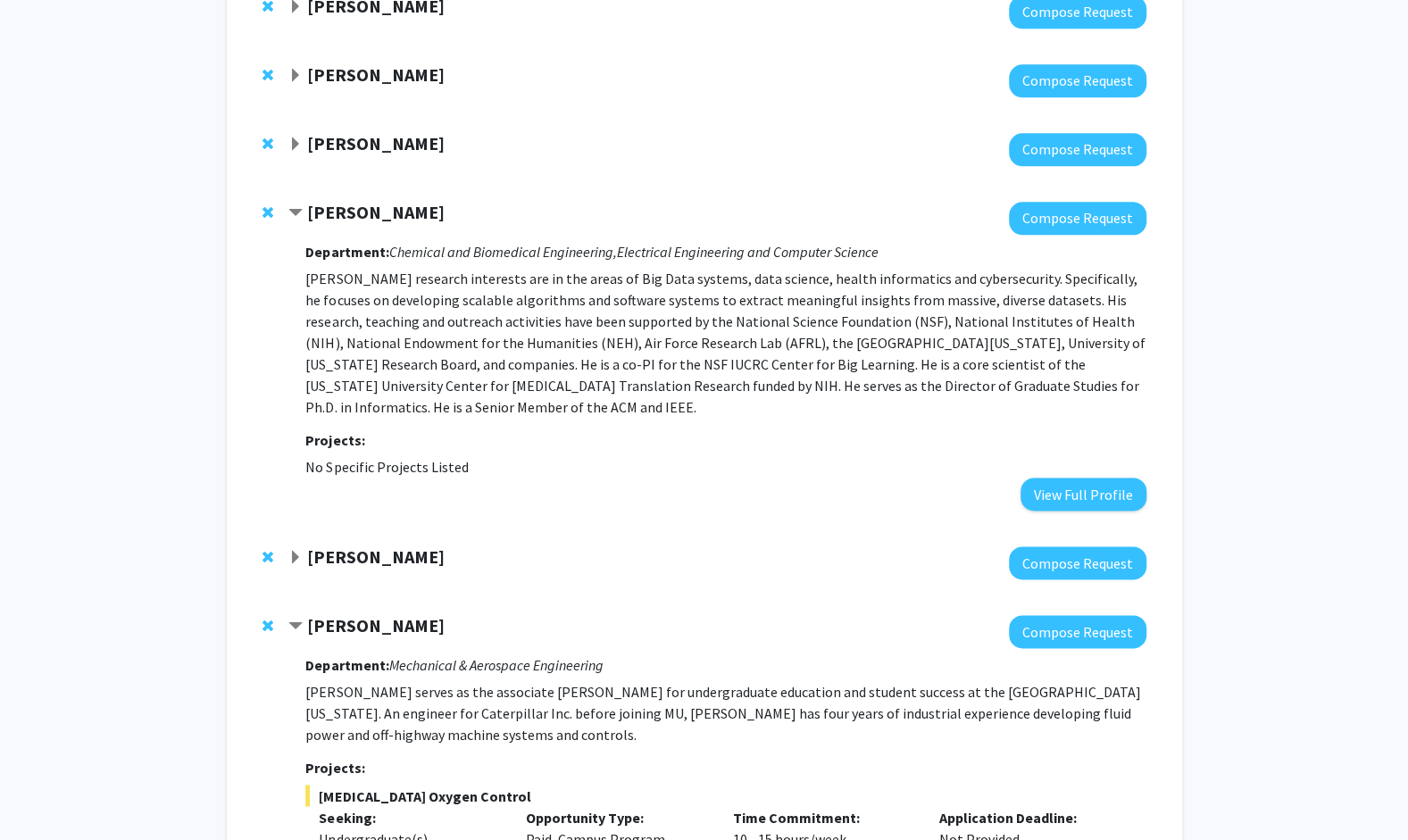
click at [294, 208] on span "Contract Praveen Rao Bookmark" at bounding box center [296, 213] width 14 height 14
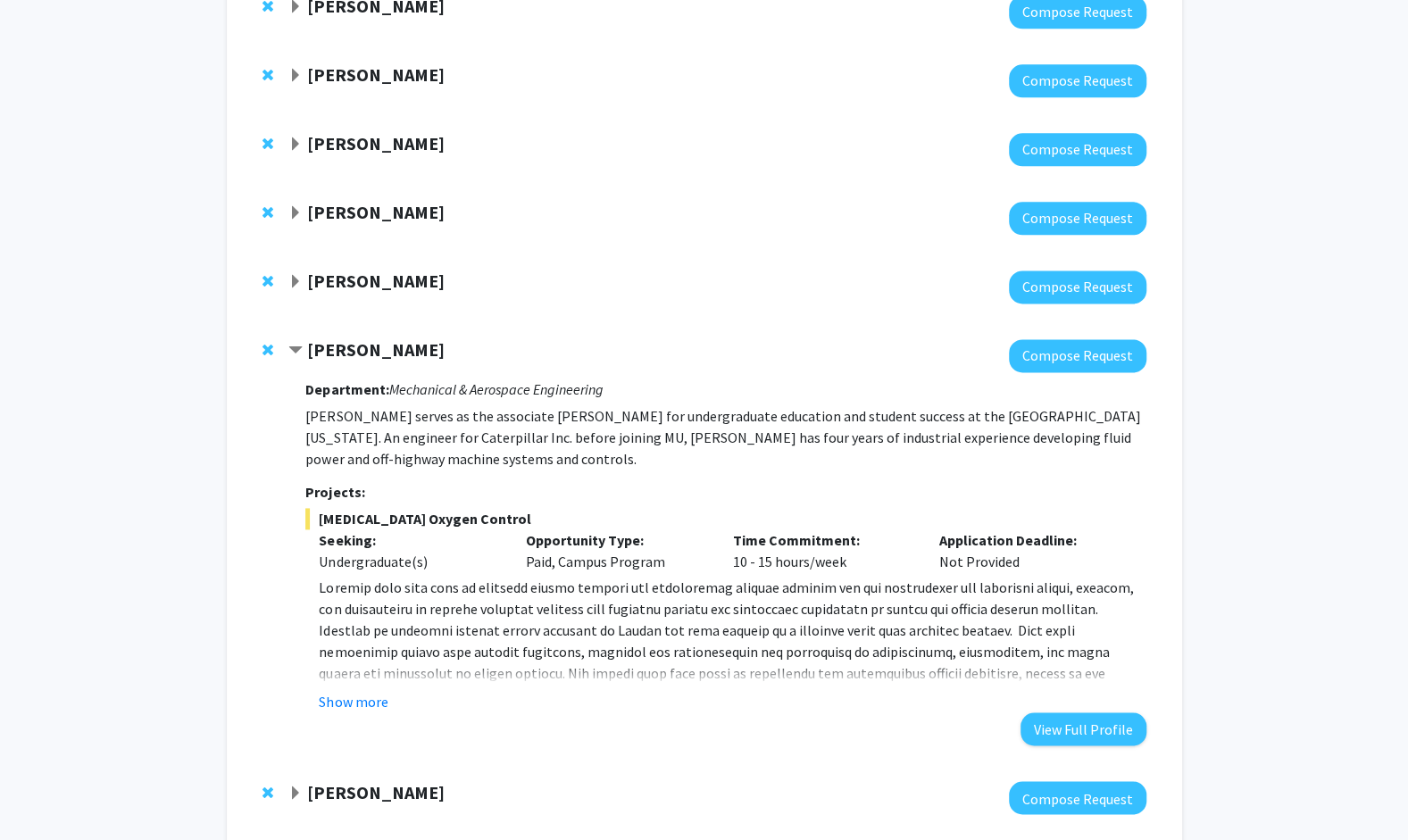
click at [296, 145] on span "Expand Kurt Brorsen Bookmark" at bounding box center [296, 145] width 14 height 14
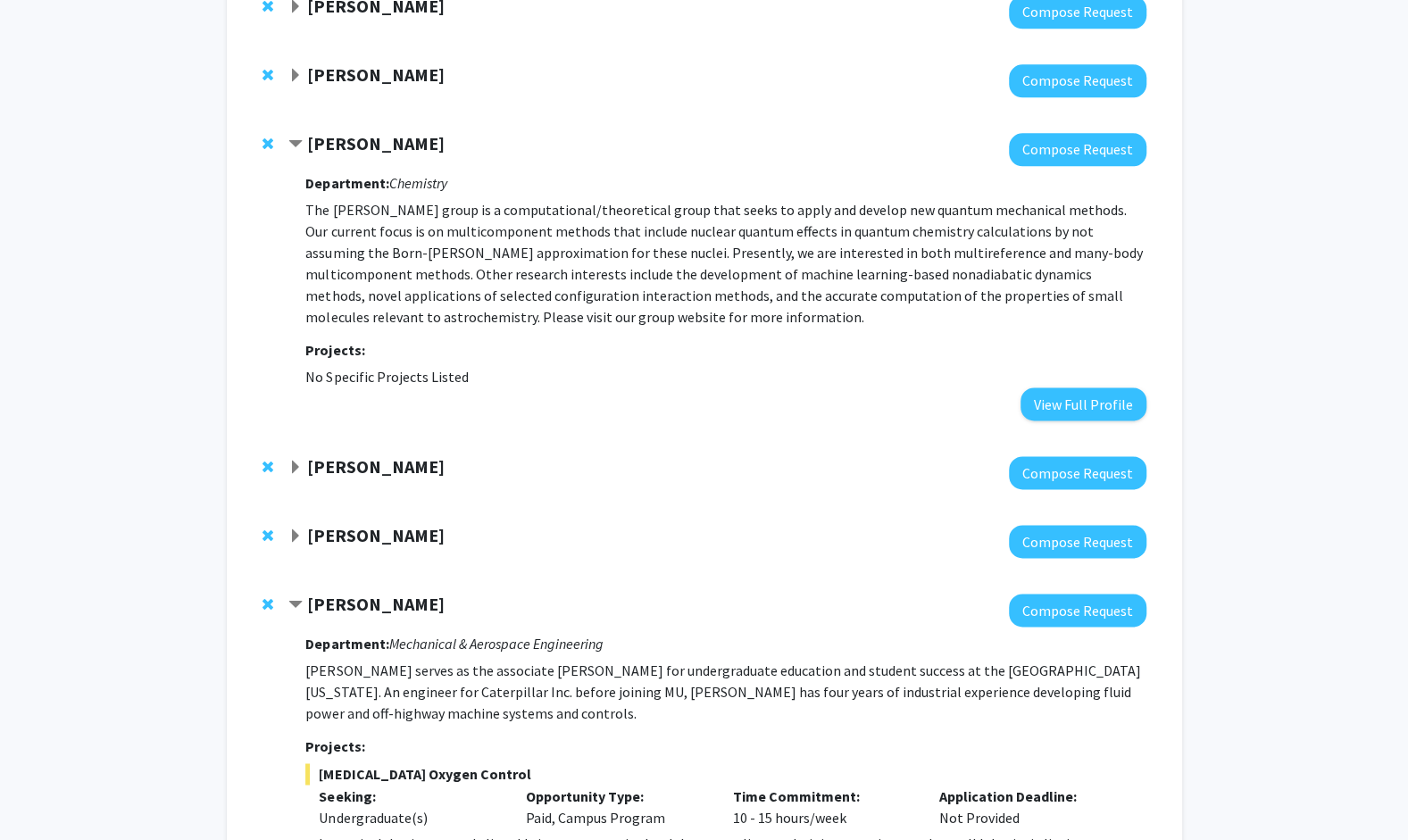
click at [296, 145] on span "Contract Kurt Brorsen Bookmark" at bounding box center [296, 145] width 14 height 14
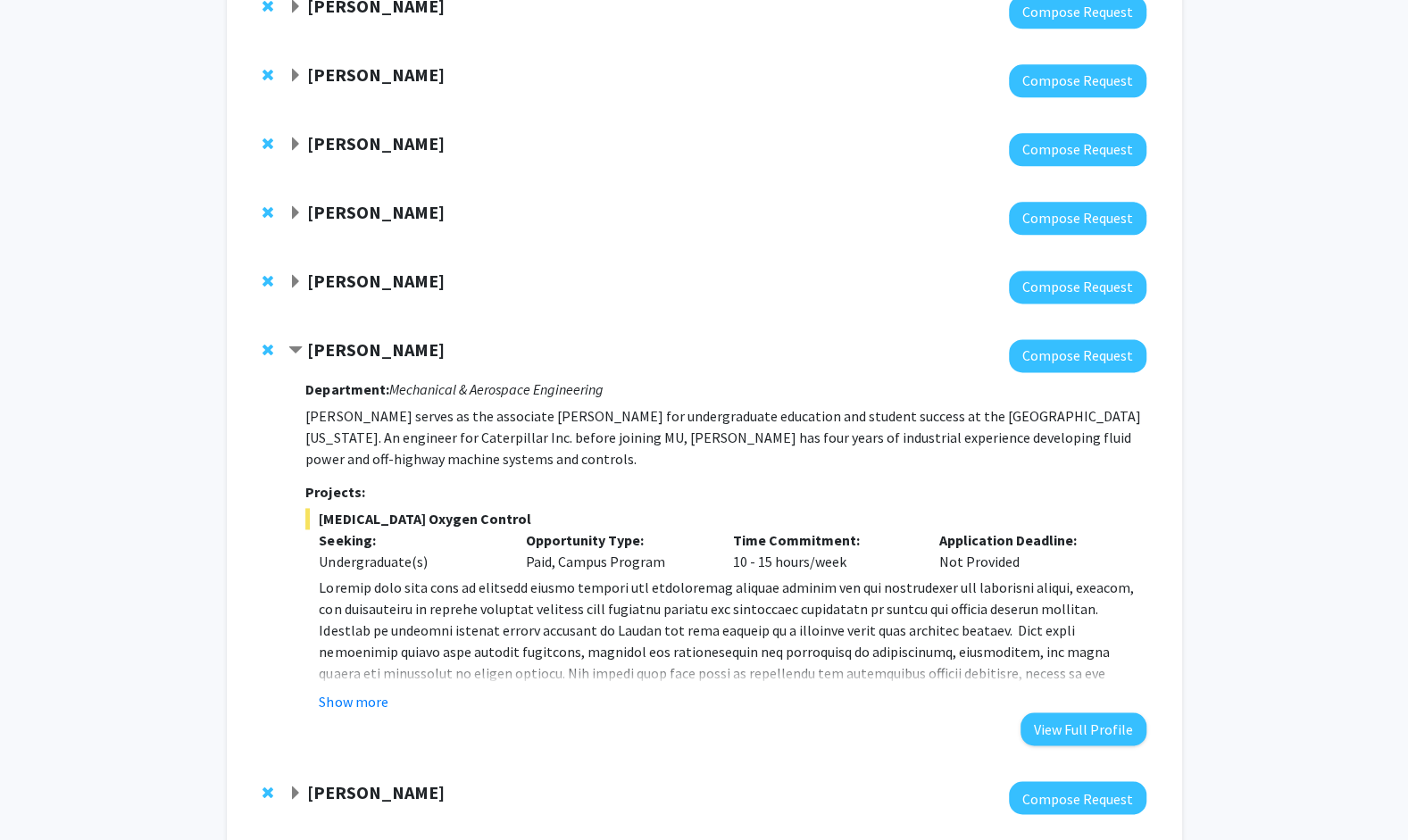
click at [295, 63] on div "[PERSON_NAME] Compose Request" at bounding box center [704, 81] width 919 height 68
click at [294, 68] on span "Expand Heather Hennkens Bookmark" at bounding box center [296, 75] width 14 height 14
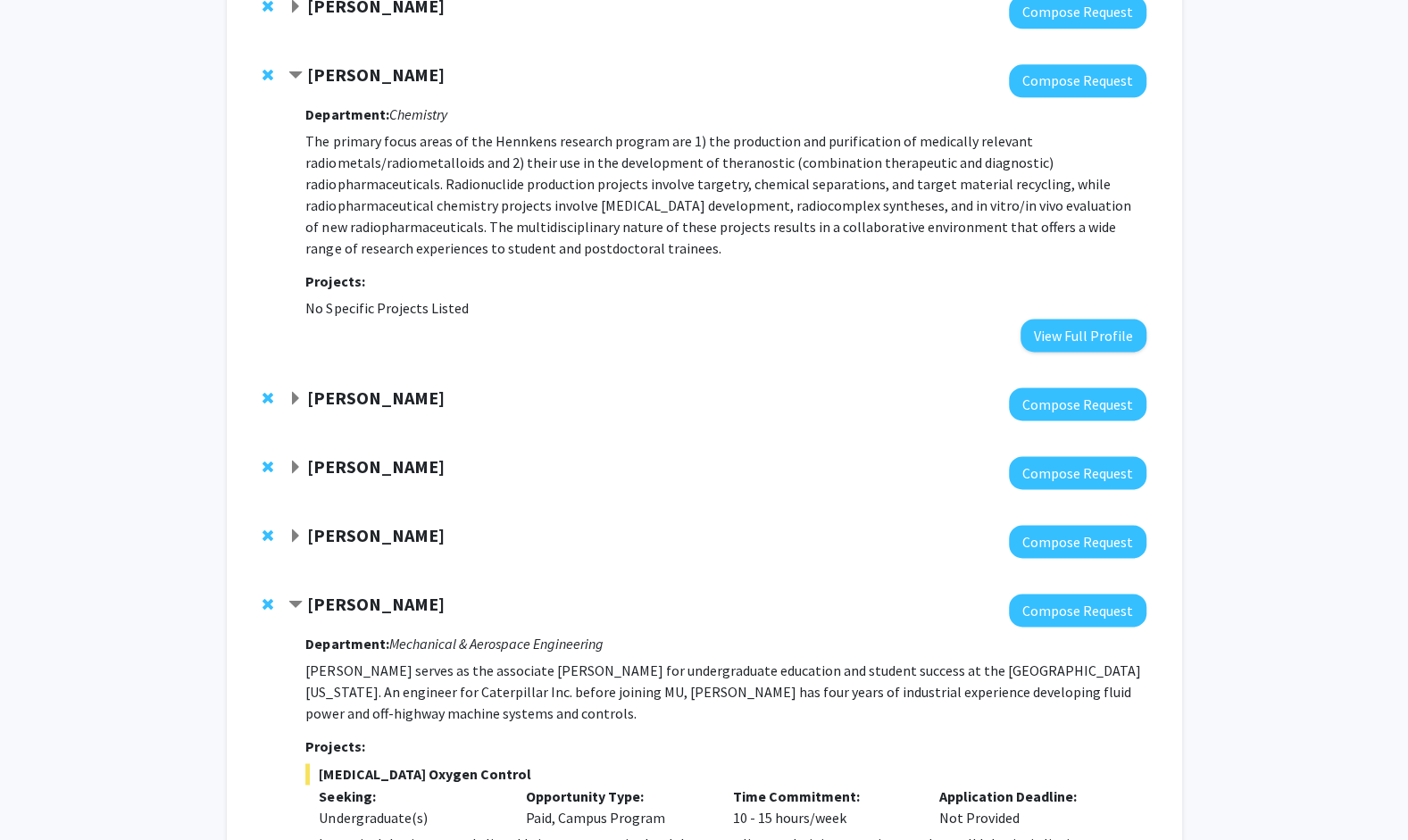
click at [294, 68] on span "Contract Heather Hennkens Bookmark" at bounding box center [296, 75] width 14 height 14
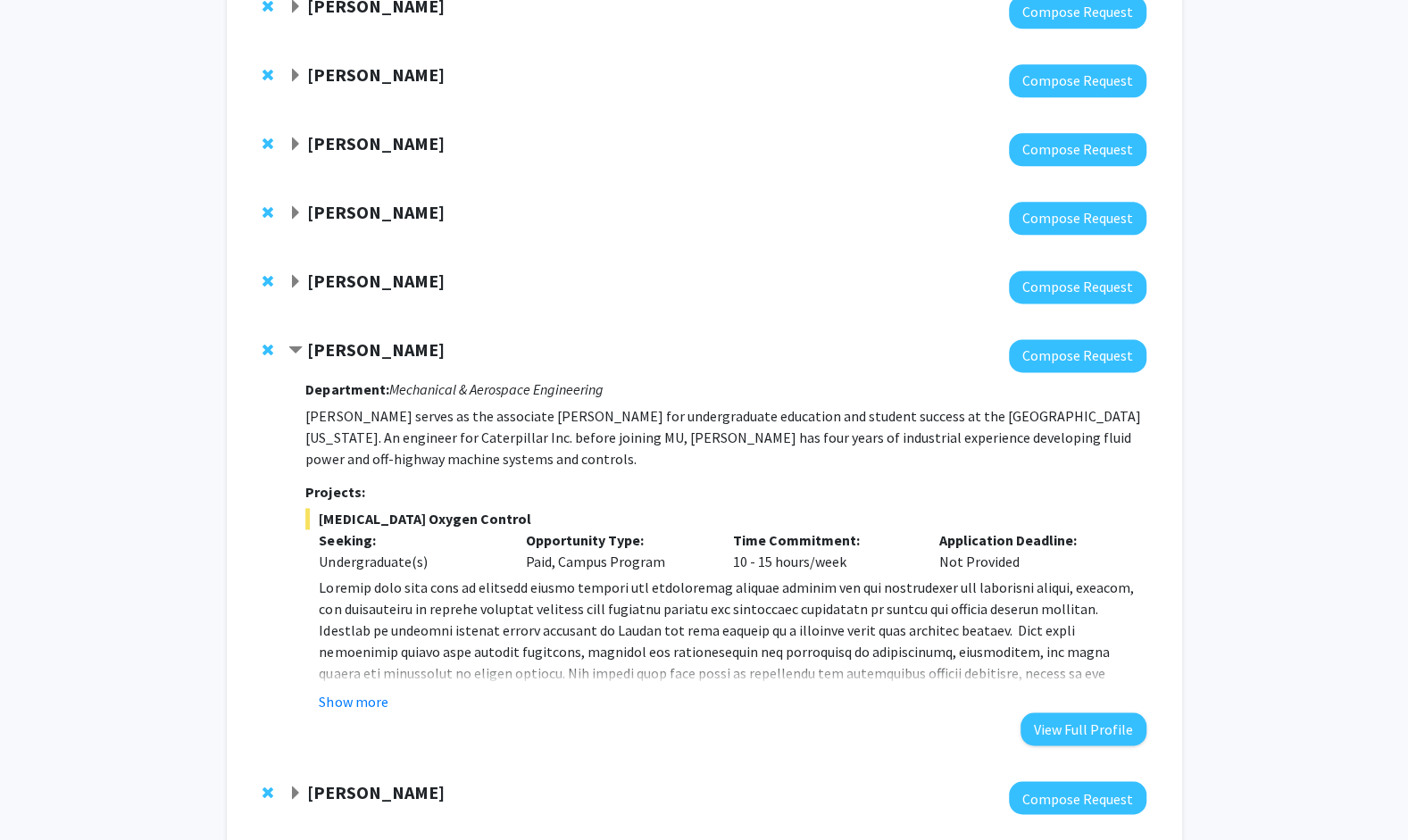
click at [295, 7] on span "Expand Anand Chandrasekhar Bookmark" at bounding box center [296, 7] width 14 height 14
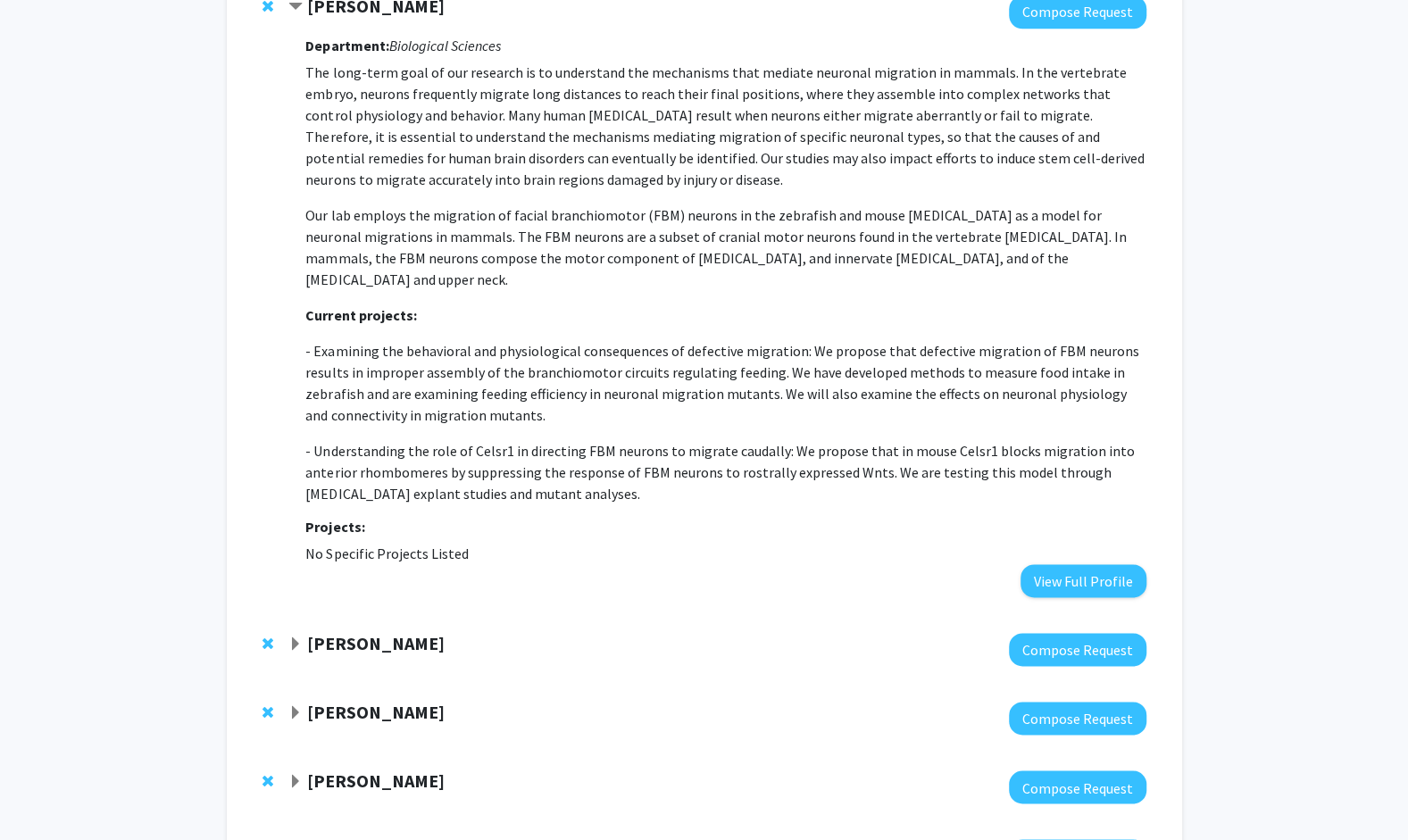
click at [295, 7] on span "Contract Anand Chandrasekhar Bookmark" at bounding box center [296, 7] width 14 height 14
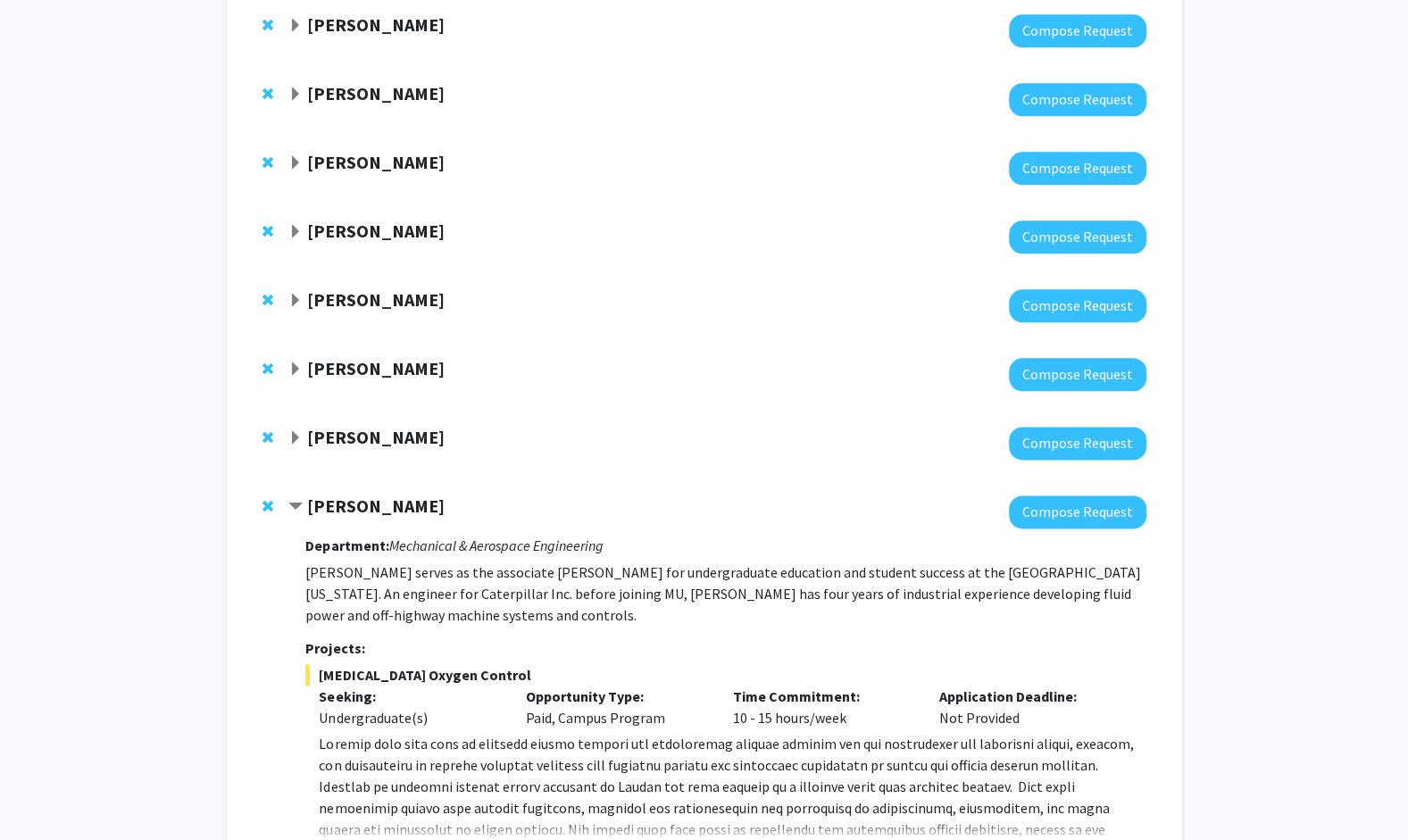
scroll to position [1083, 0]
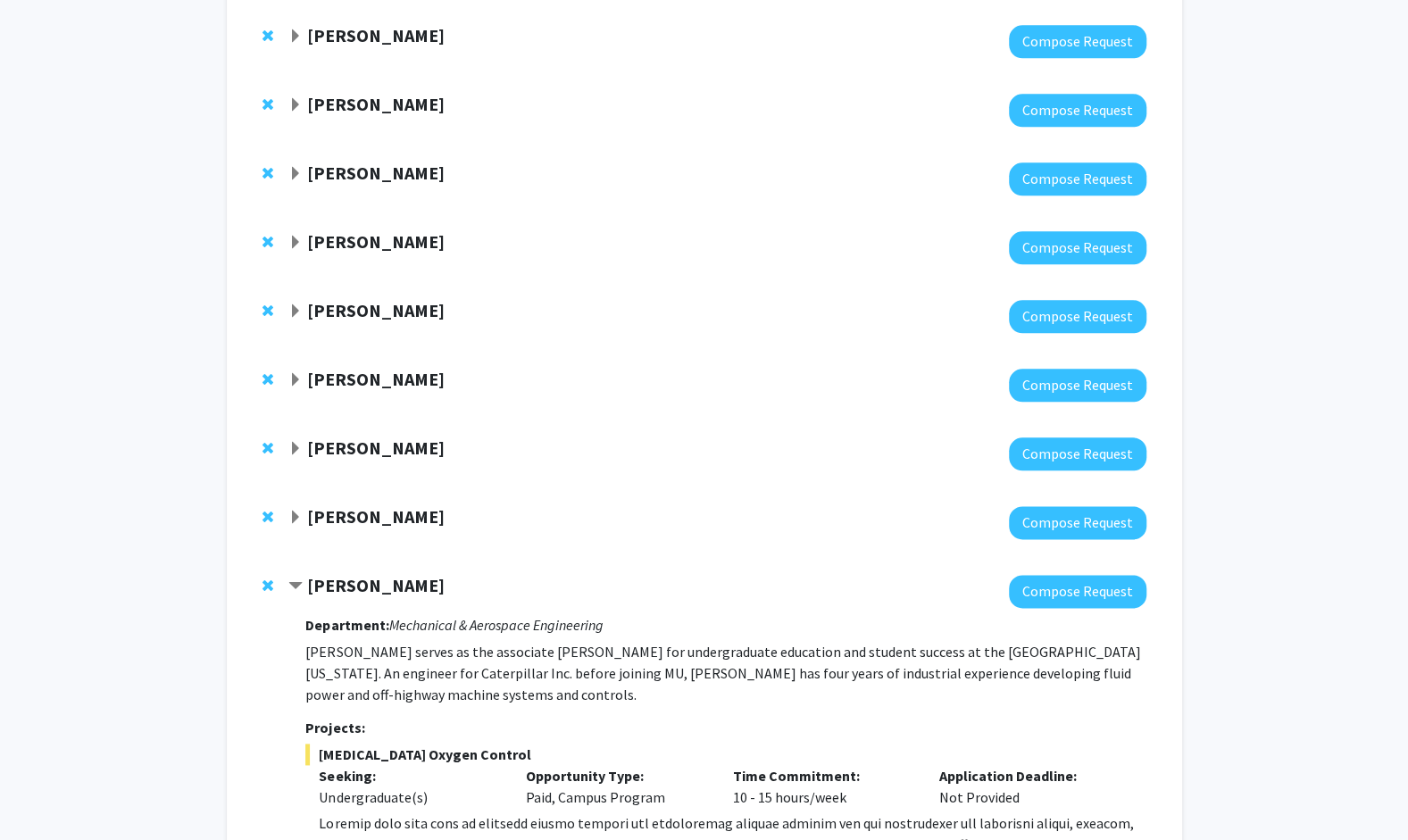
click at [297, 177] on span "Expand Pamela Brown Bookmark" at bounding box center [296, 174] width 14 height 14
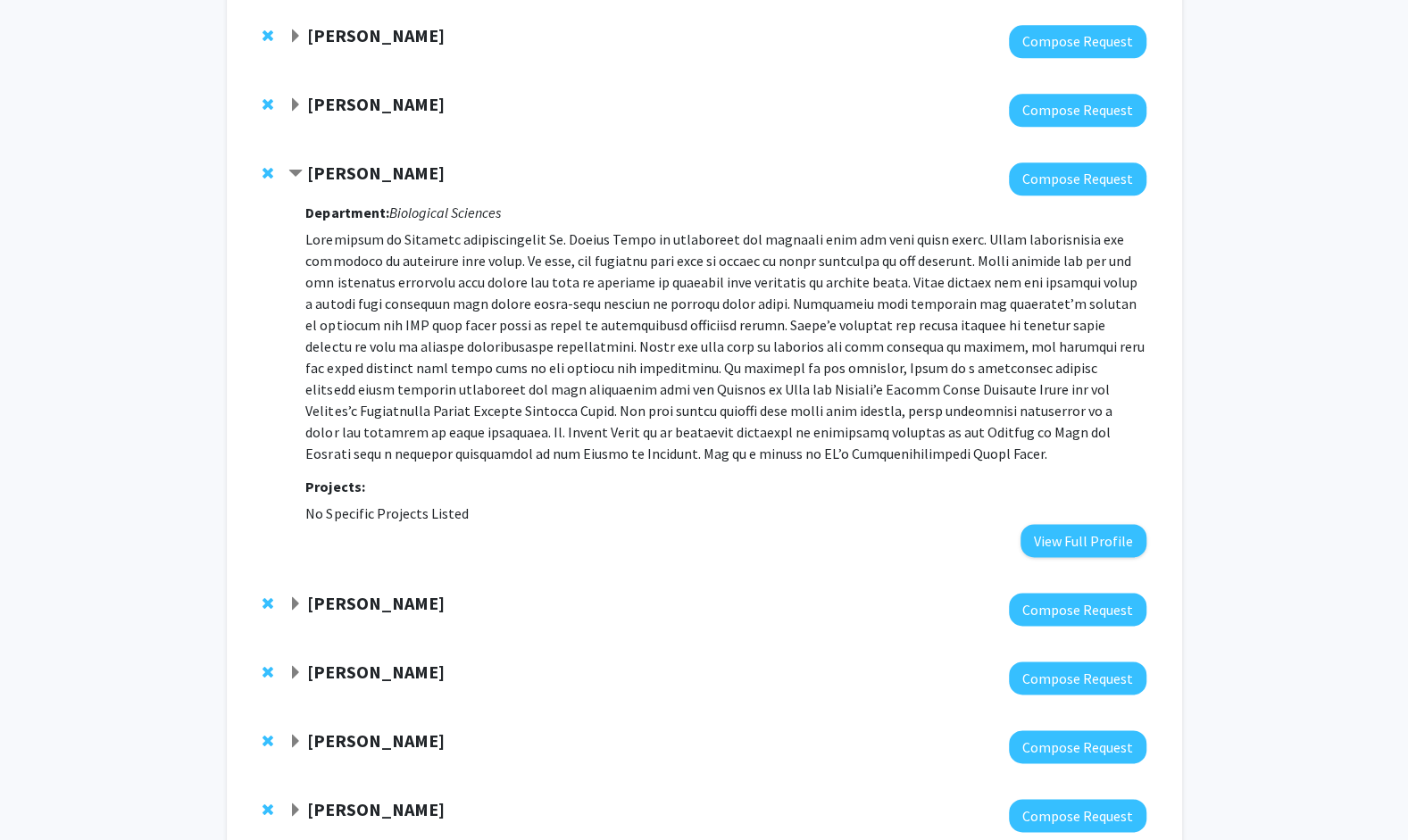
click at [297, 177] on span "Contract Pamela Brown Bookmark" at bounding box center [296, 174] width 14 height 14
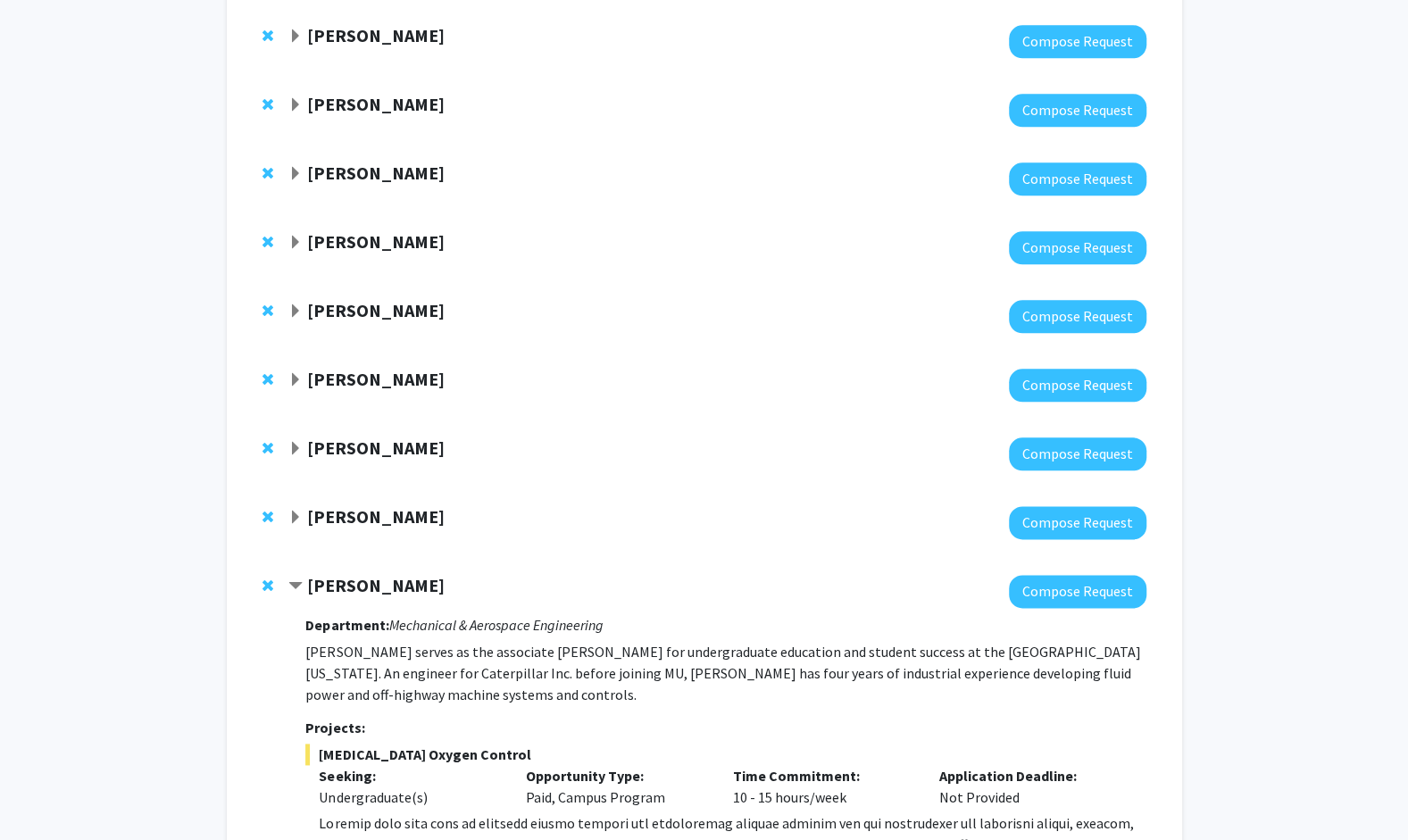
click at [296, 98] on span "Expand Prashant Sonawane Bookmark" at bounding box center [296, 105] width 14 height 14
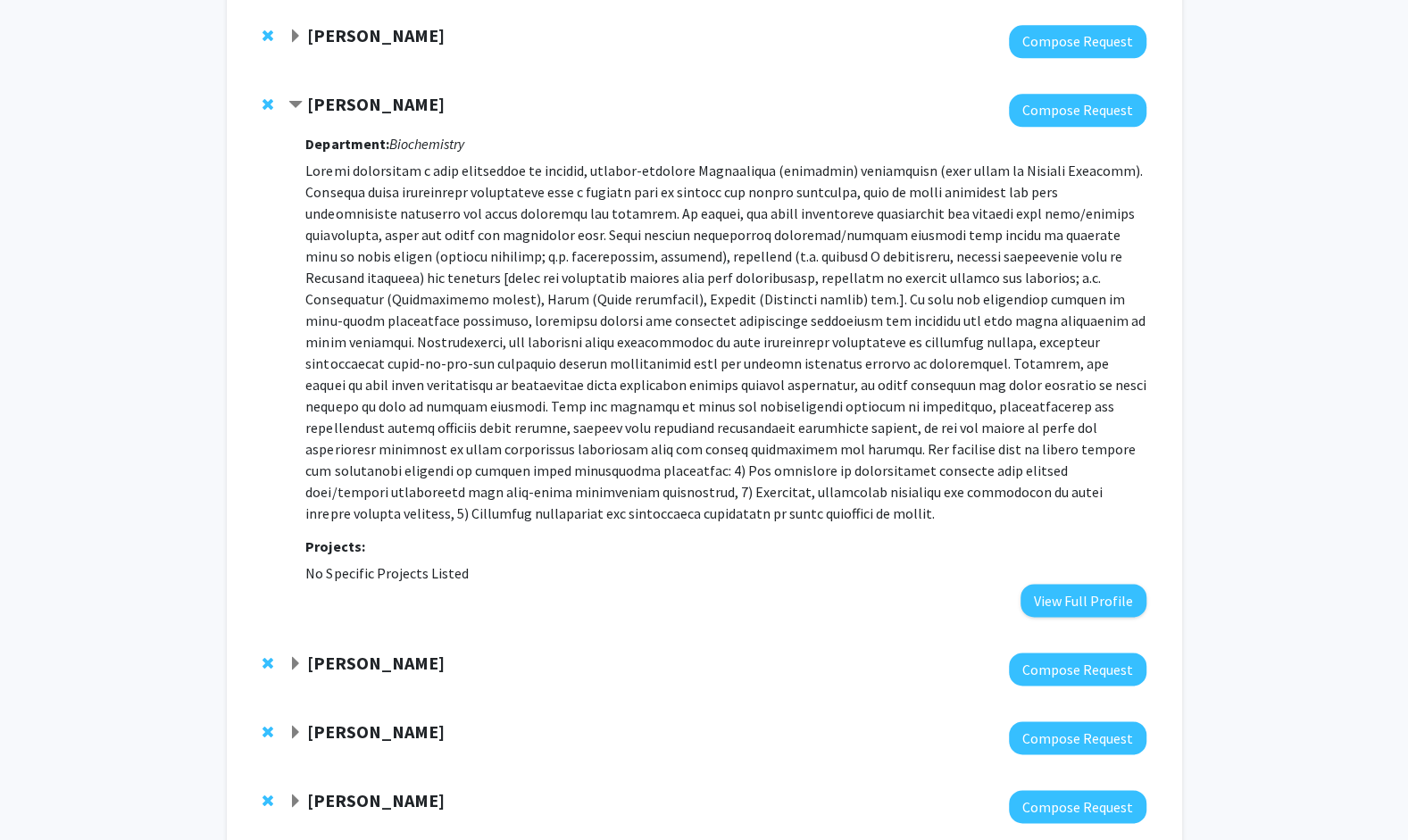
click at [296, 98] on span "Contract Prashant Sonawane Bookmark" at bounding box center [296, 105] width 14 height 14
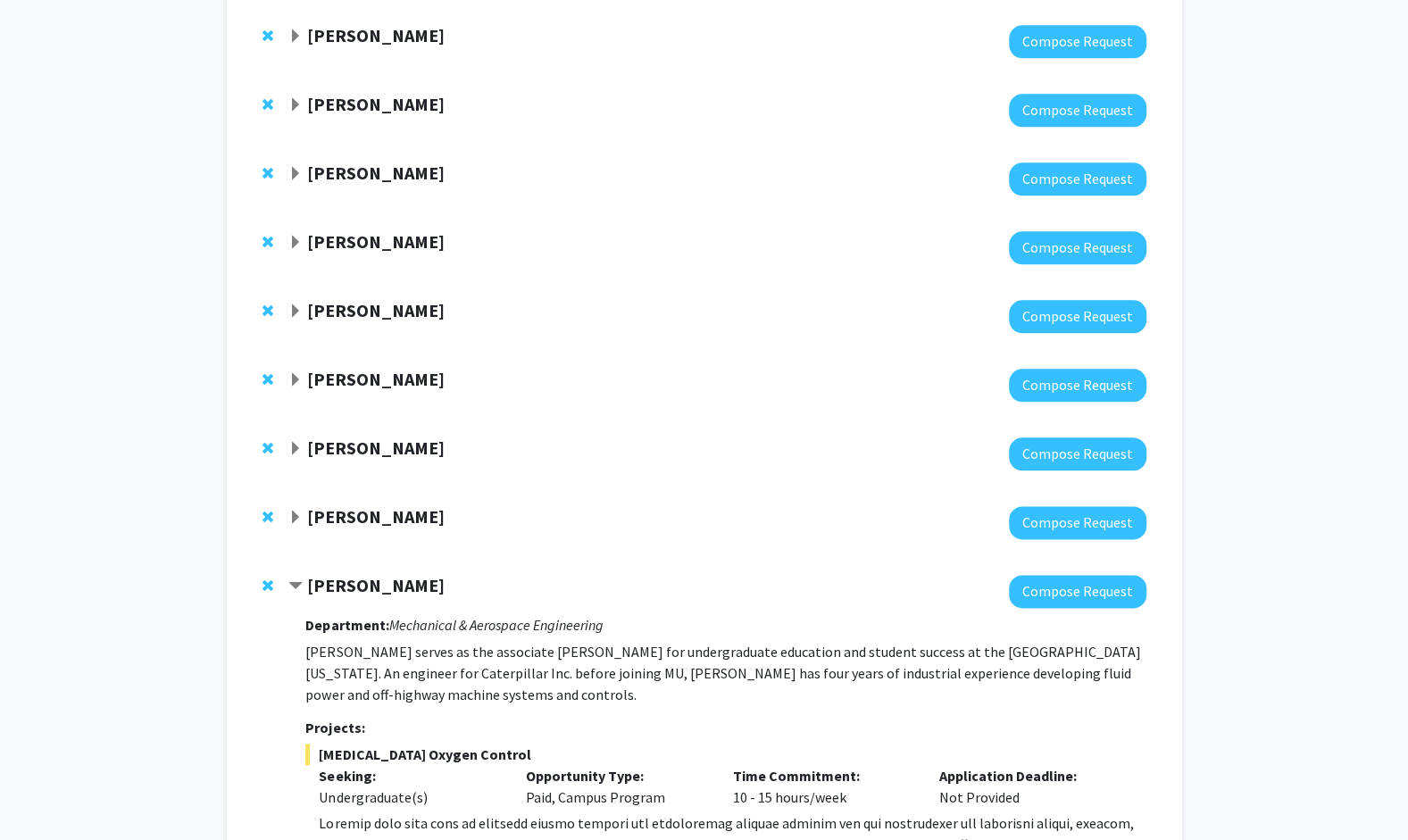
click at [296, 35] on span "Expand Jian Lin Bookmark" at bounding box center [296, 37] width 14 height 14
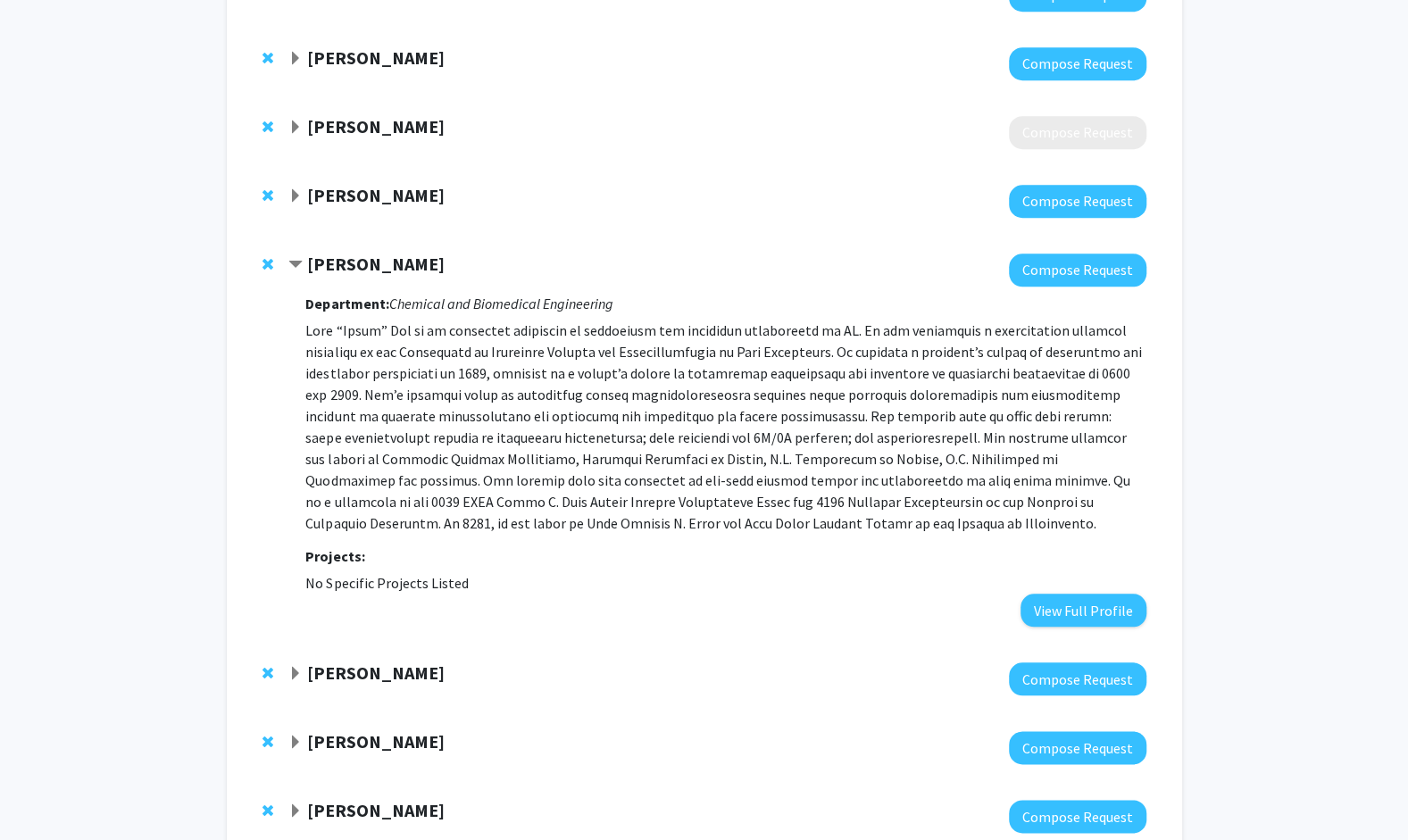
scroll to position [854, 0]
click at [297, 195] on span "Expand Allison Pease Bookmark" at bounding box center [296, 198] width 14 height 14
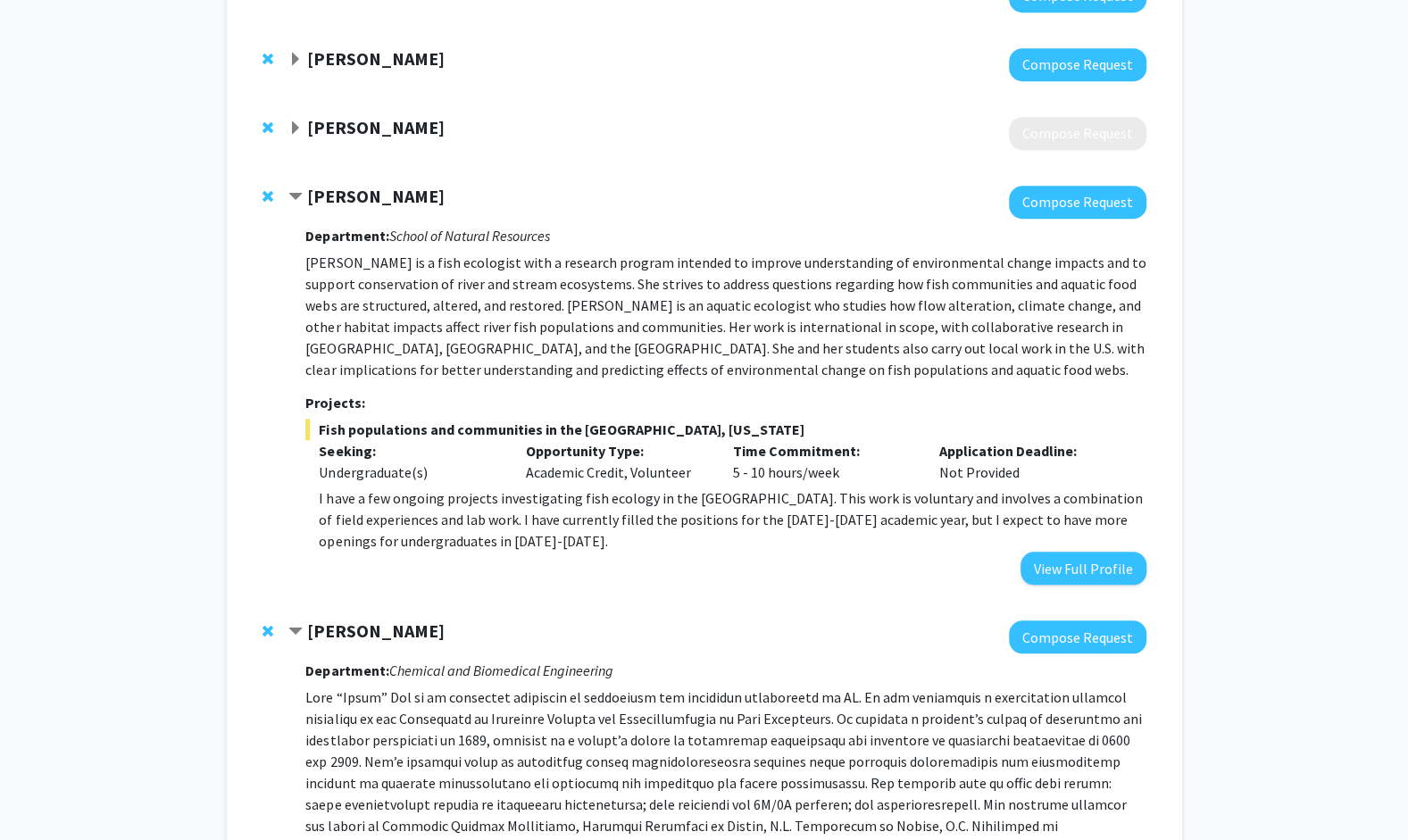
click at [297, 195] on span "Contract Allison Pease Bookmark" at bounding box center [296, 198] width 14 height 14
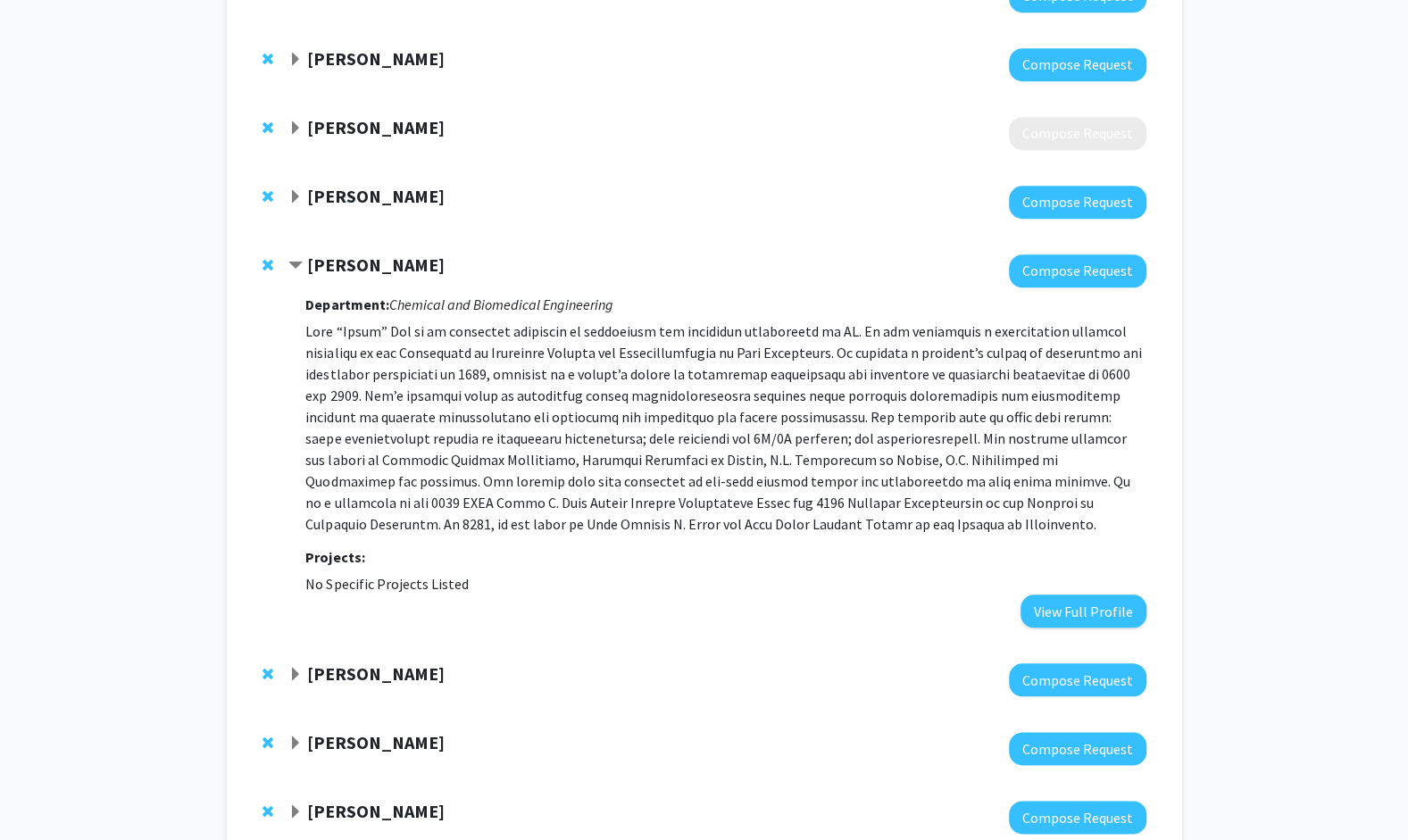
click at [295, 132] on span "Expand Susie Dai Bookmark" at bounding box center [296, 128] width 14 height 14
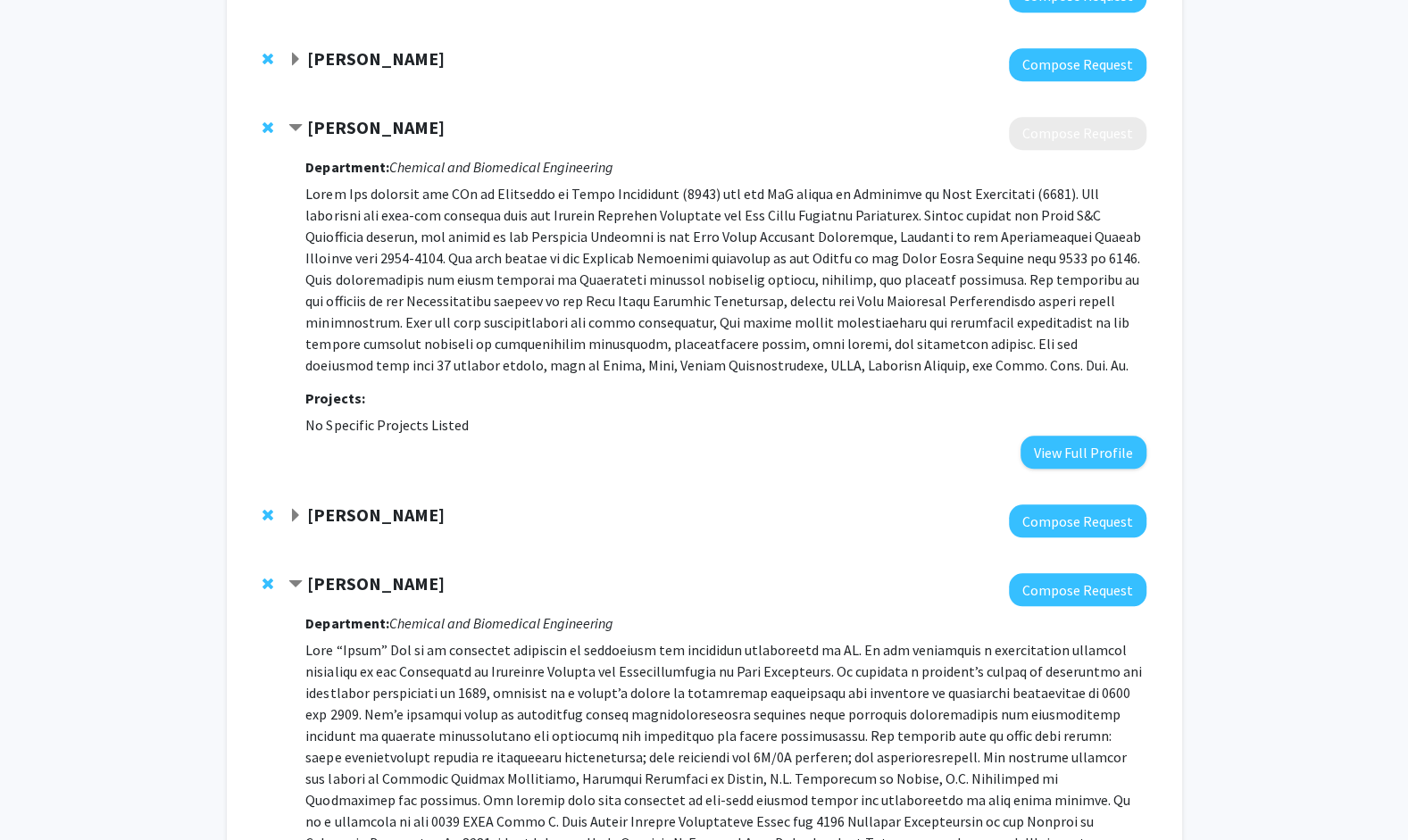
click at [295, 132] on span "Contract Susie Dai Bookmark" at bounding box center [296, 128] width 14 height 14
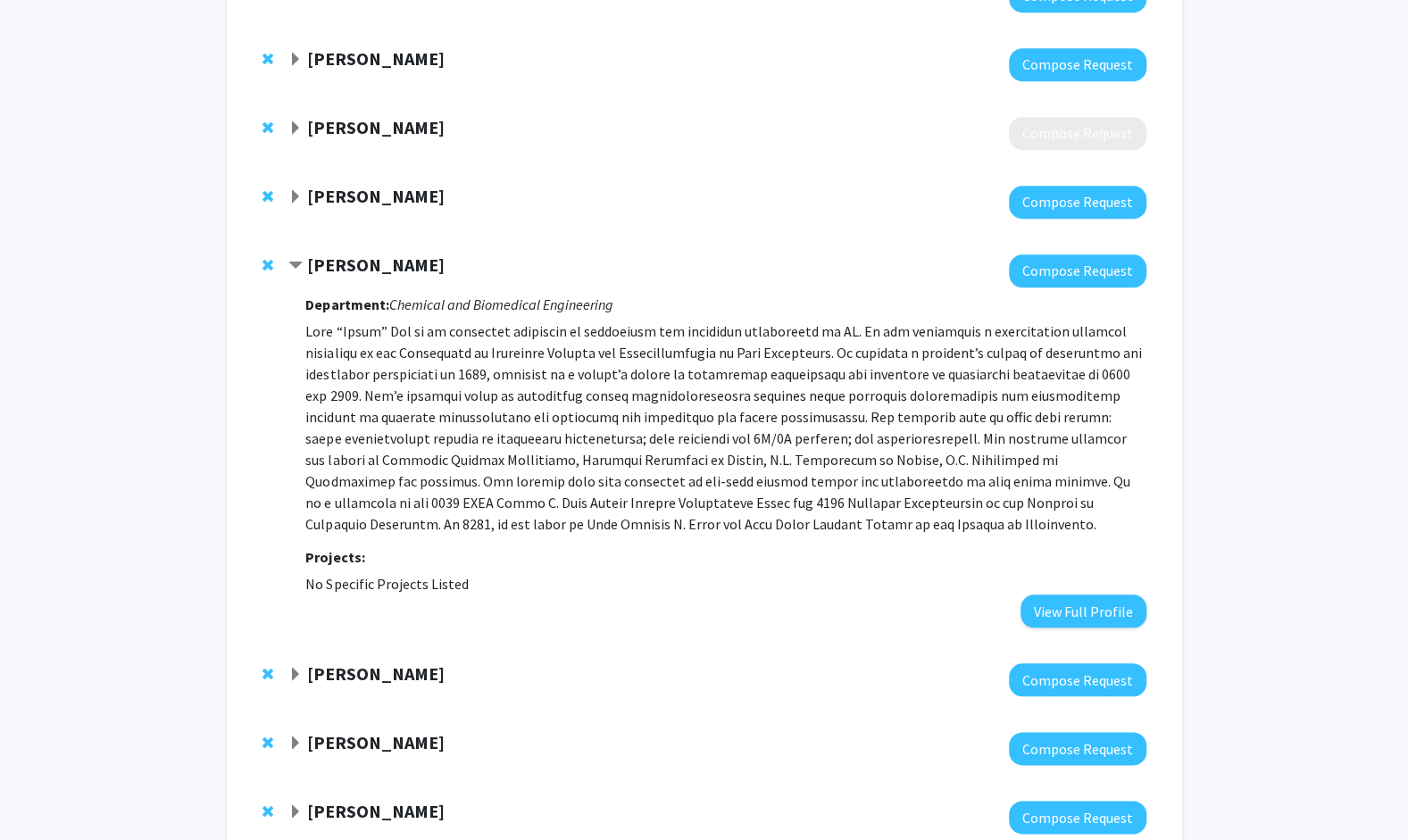
click at [300, 254] on div "[PERSON_NAME]" at bounding box center [481, 265] width 385 height 22
click at [297, 260] on span "Contract Jian Lin Bookmark" at bounding box center [296, 266] width 14 height 14
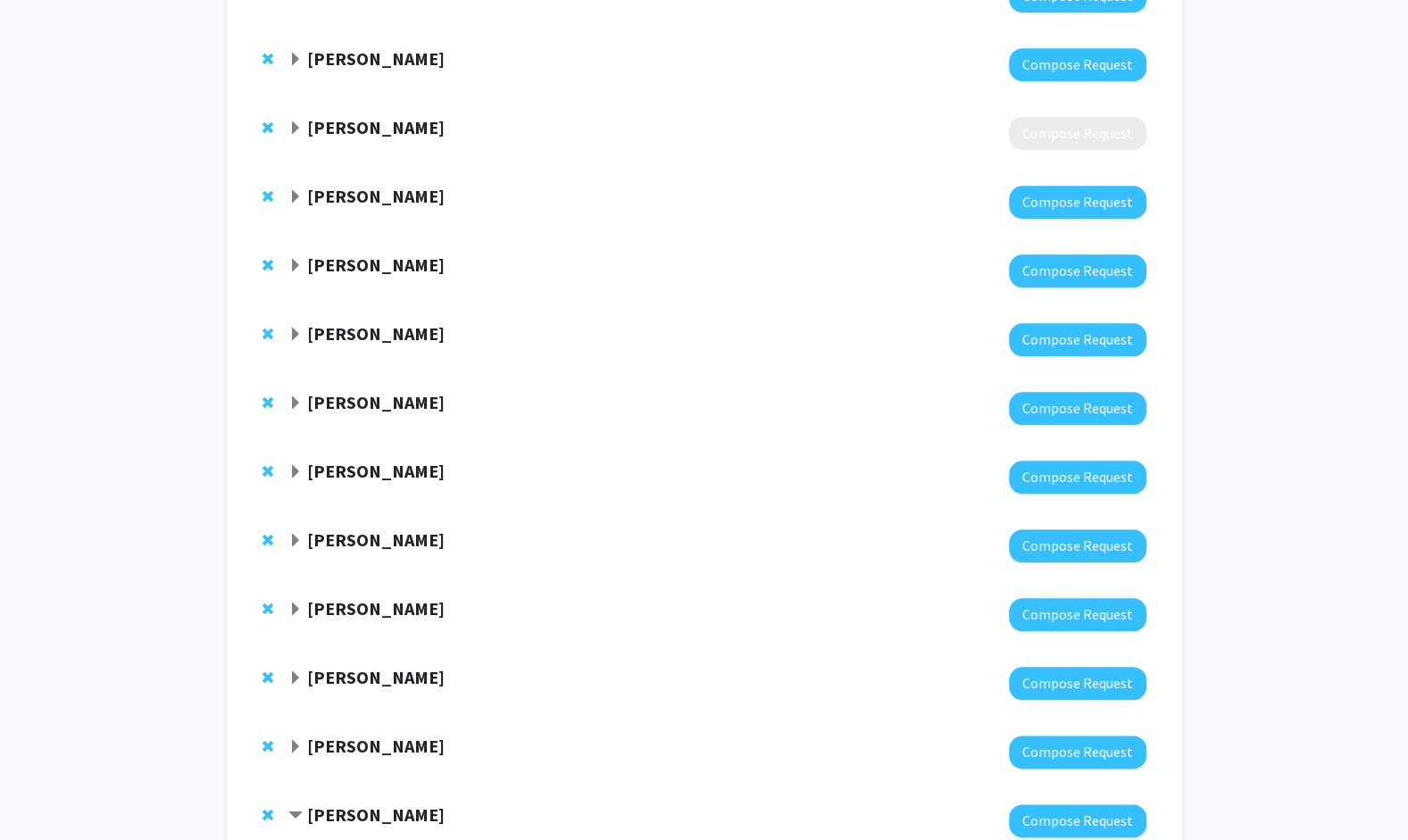
click at [295, 331] on span "Expand Prashant Sonawane Bookmark" at bounding box center [296, 335] width 14 height 14
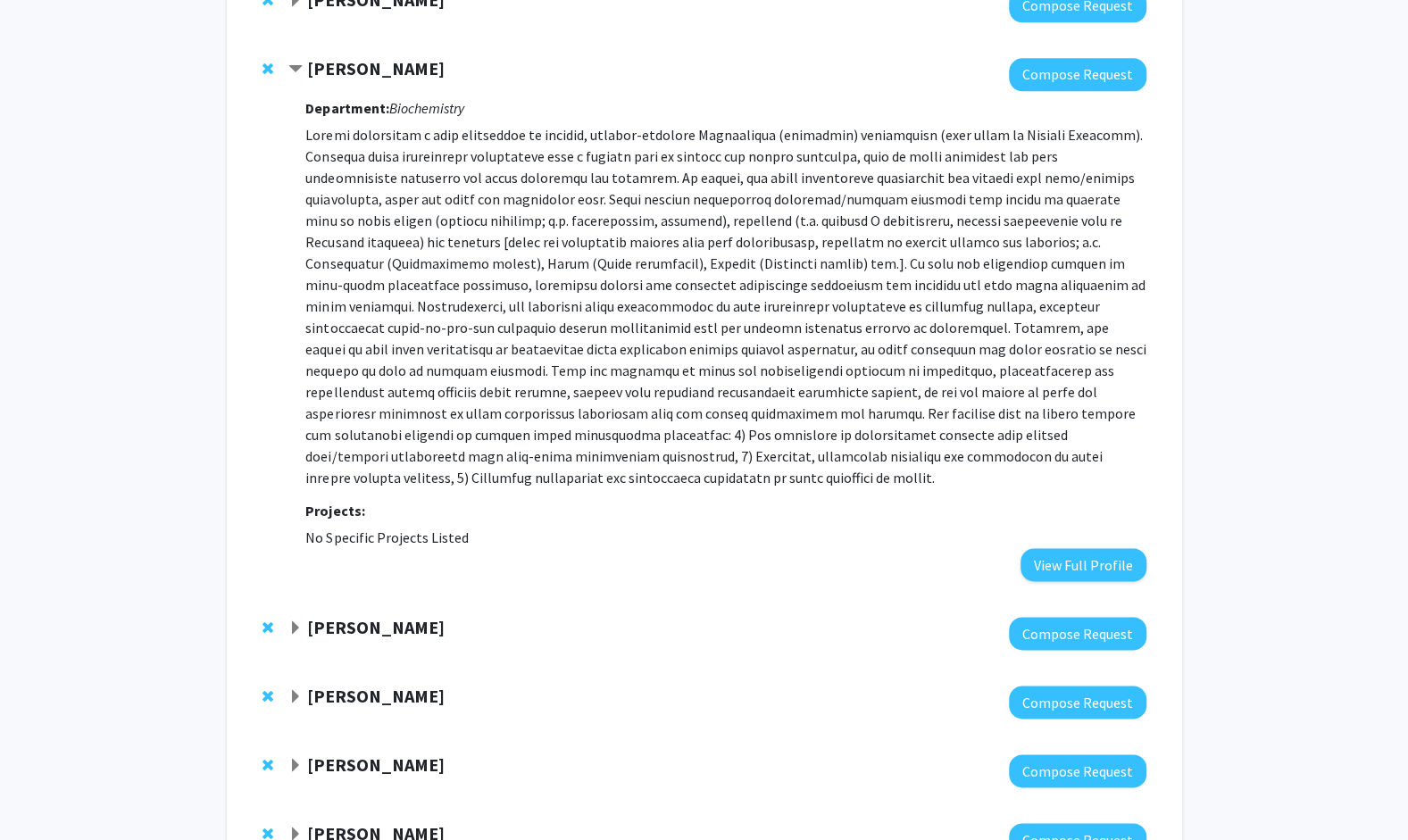
scroll to position [1120, 0]
click at [286, 607] on div "[PERSON_NAME] Compose Request" at bounding box center [704, 632] width 919 height 68
click at [289, 620] on span "Expand Pamela Brown Bookmark" at bounding box center [296, 627] width 14 height 14
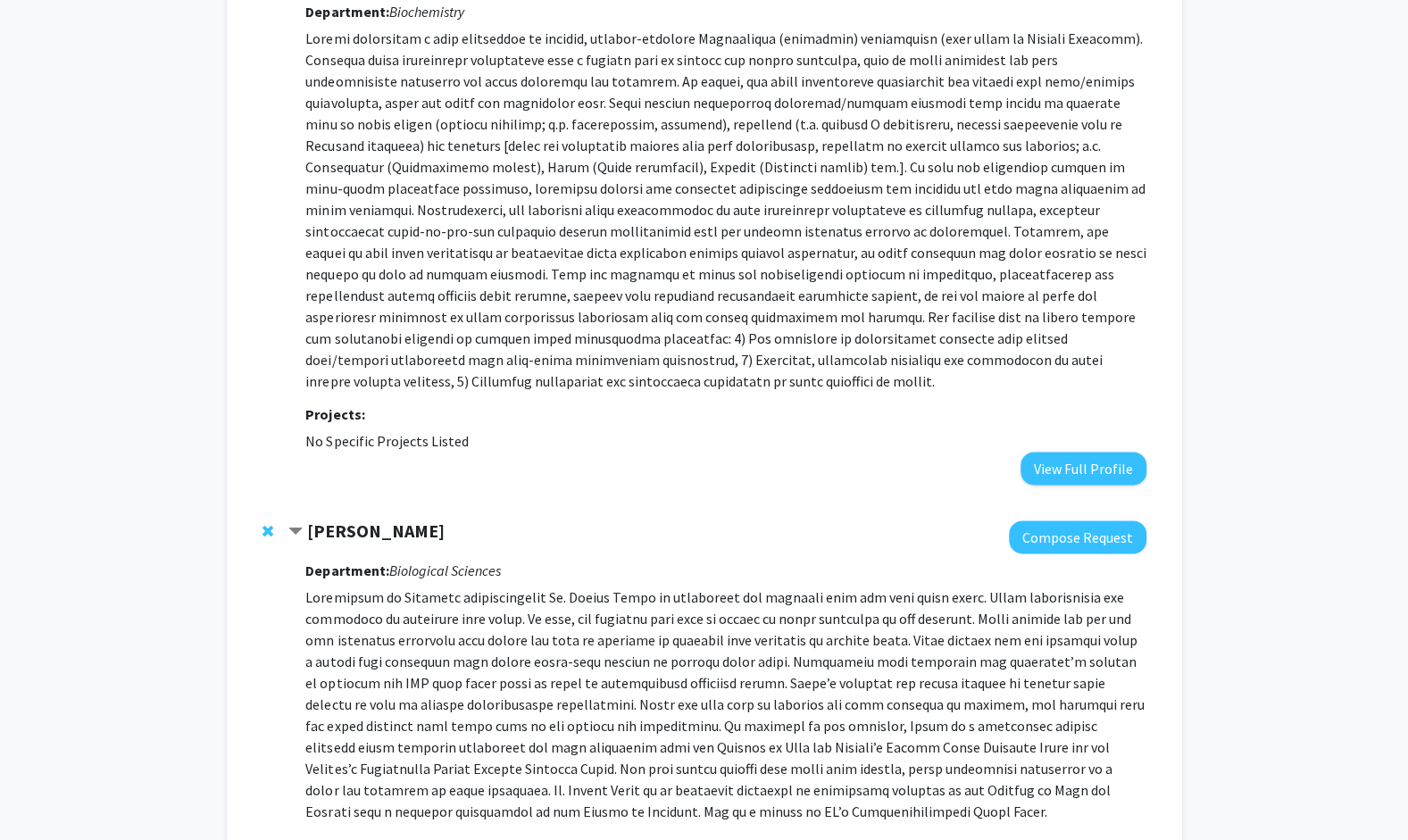
scroll to position [1216, 0]
click at [297, 524] on span "Contract Pamela Brown Bookmark" at bounding box center [296, 531] width 14 height 14
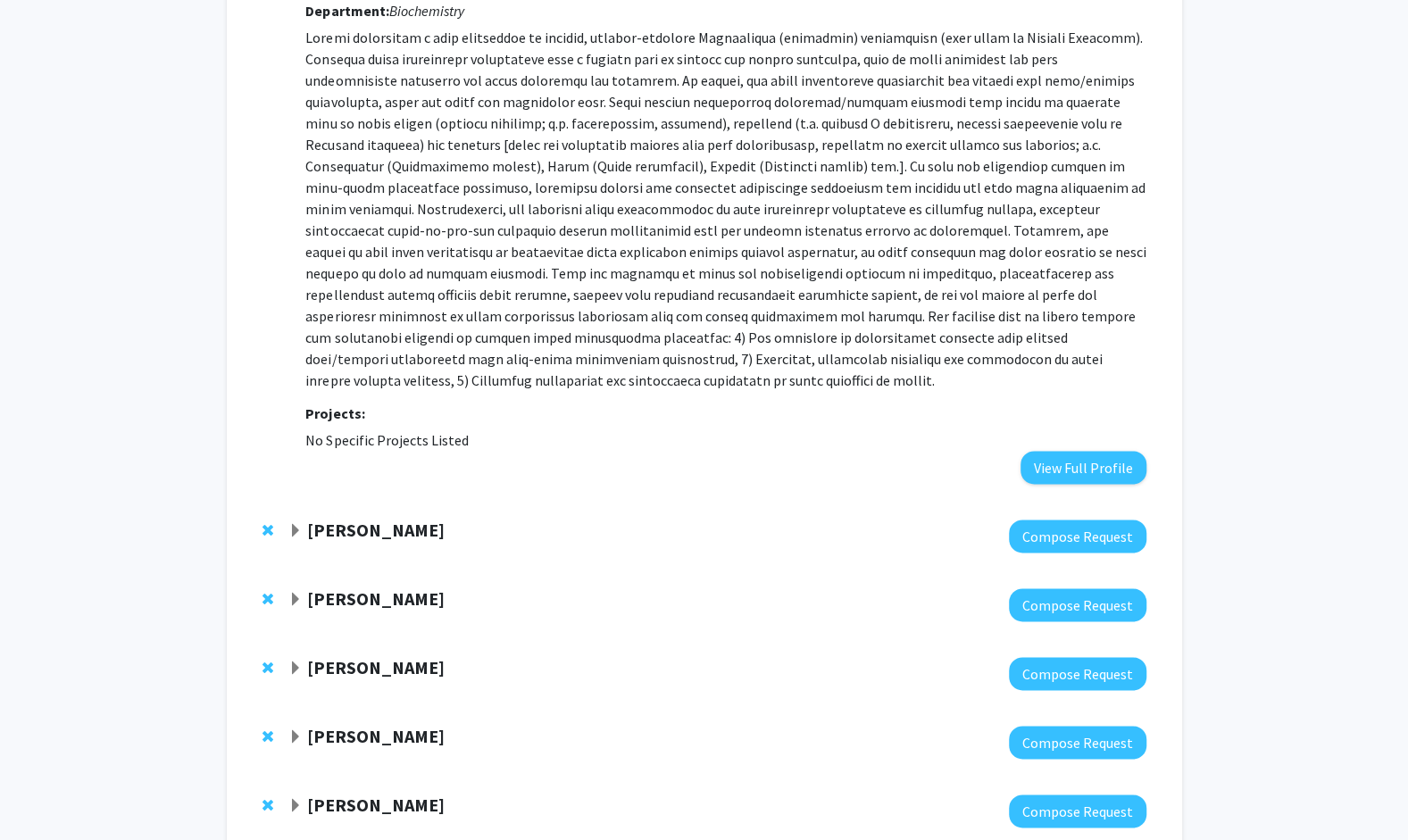
click at [293, 593] on span "Expand Anand Chandrasekhar Bookmark" at bounding box center [296, 600] width 14 height 14
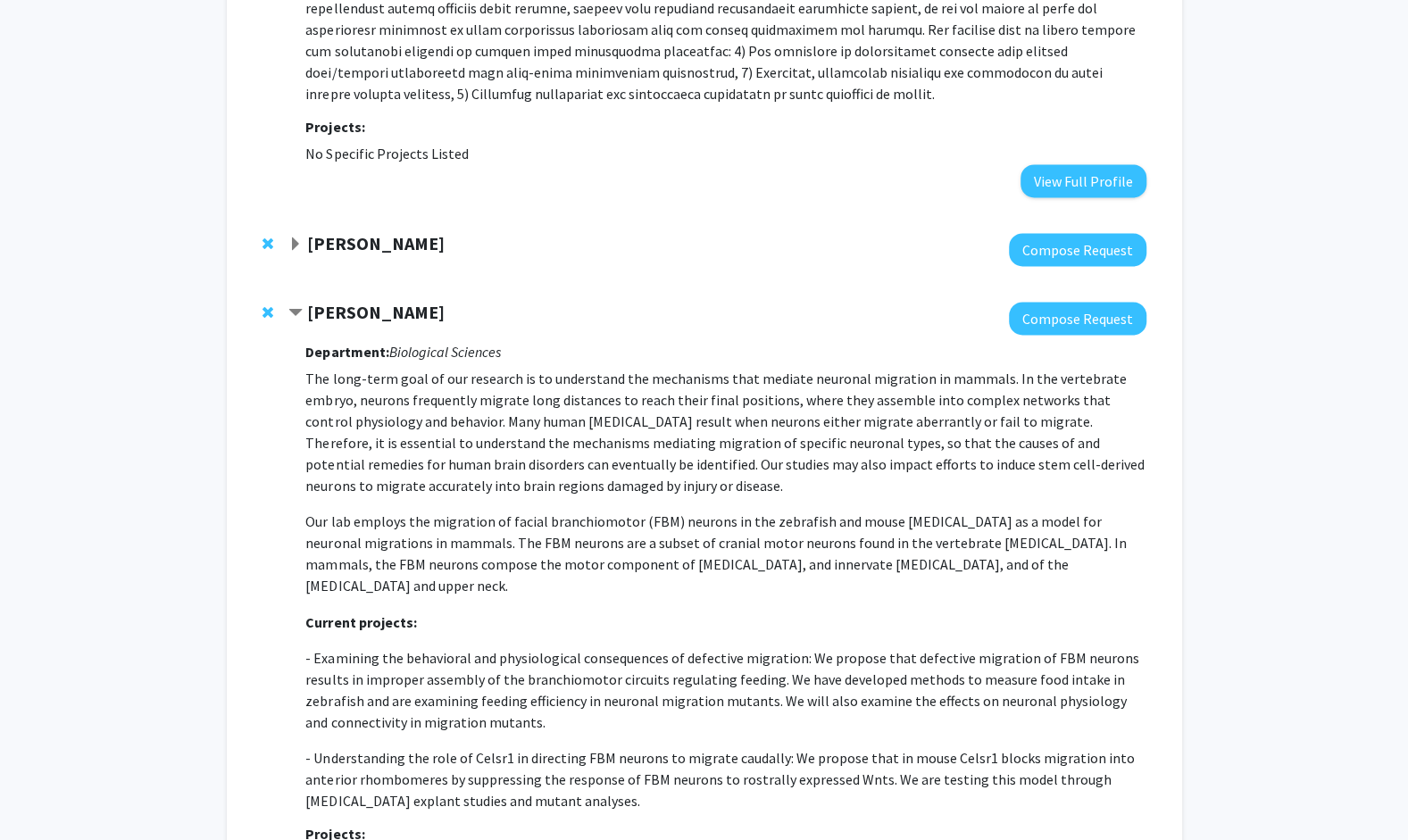
scroll to position [1504, 0]
